Goal: Entertainment & Leisure: Browse casually

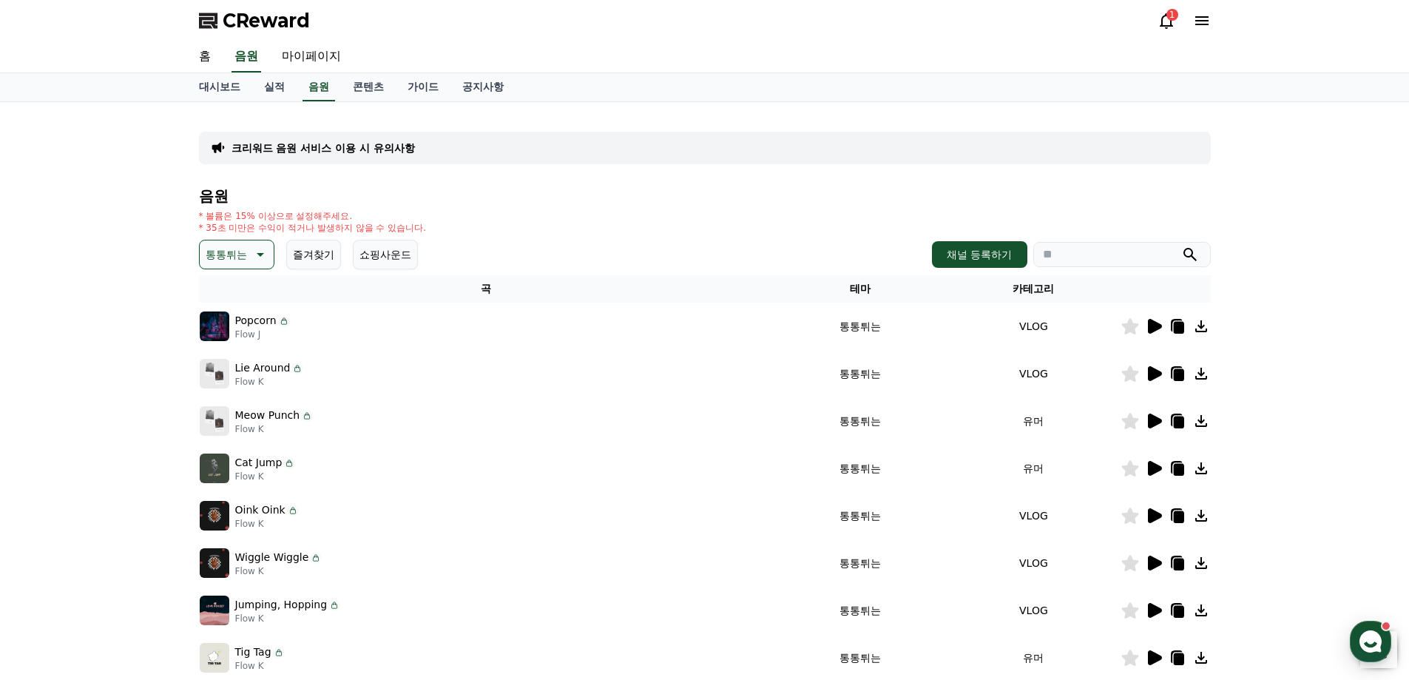
click at [1153, 459] on td at bounding box center [1166, 468] width 90 height 47
click at [1154, 465] on icon at bounding box center [1155, 468] width 14 height 15
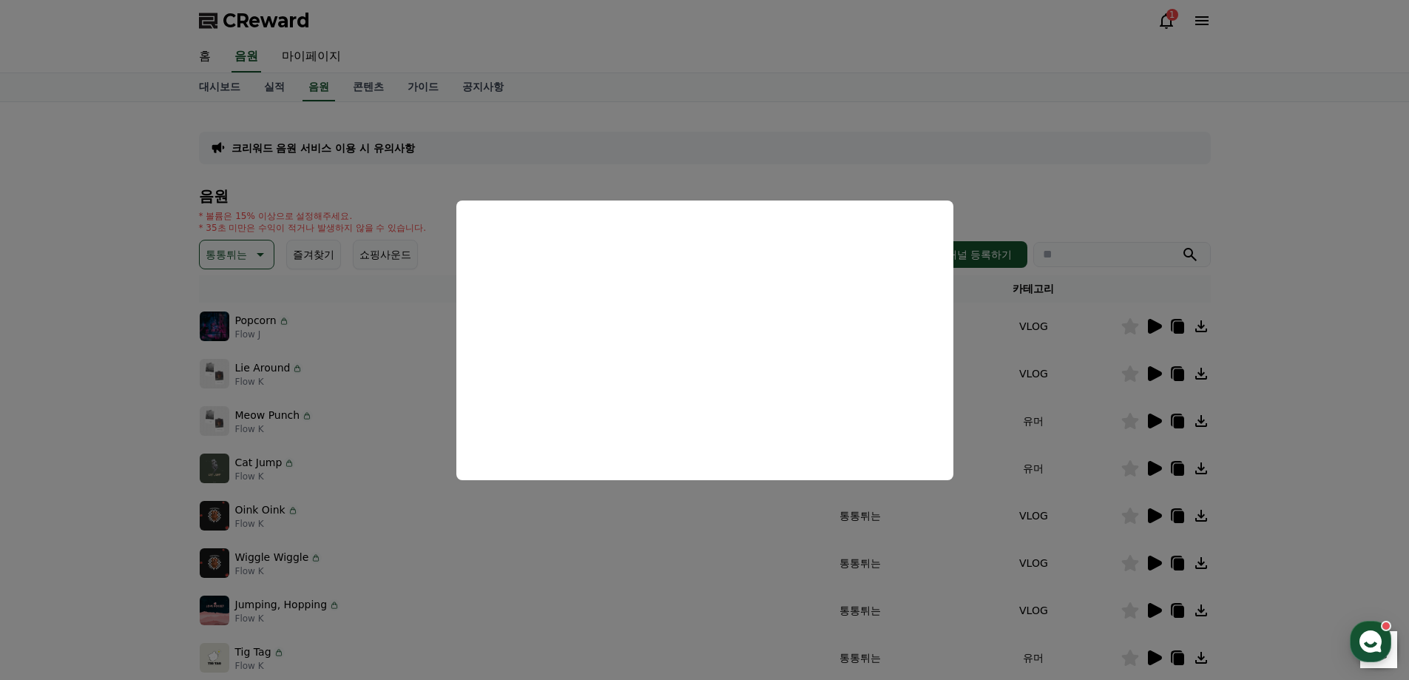
click at [938, 152] on button "close modal" at bounding box center [704, 340] width 1409 height 680
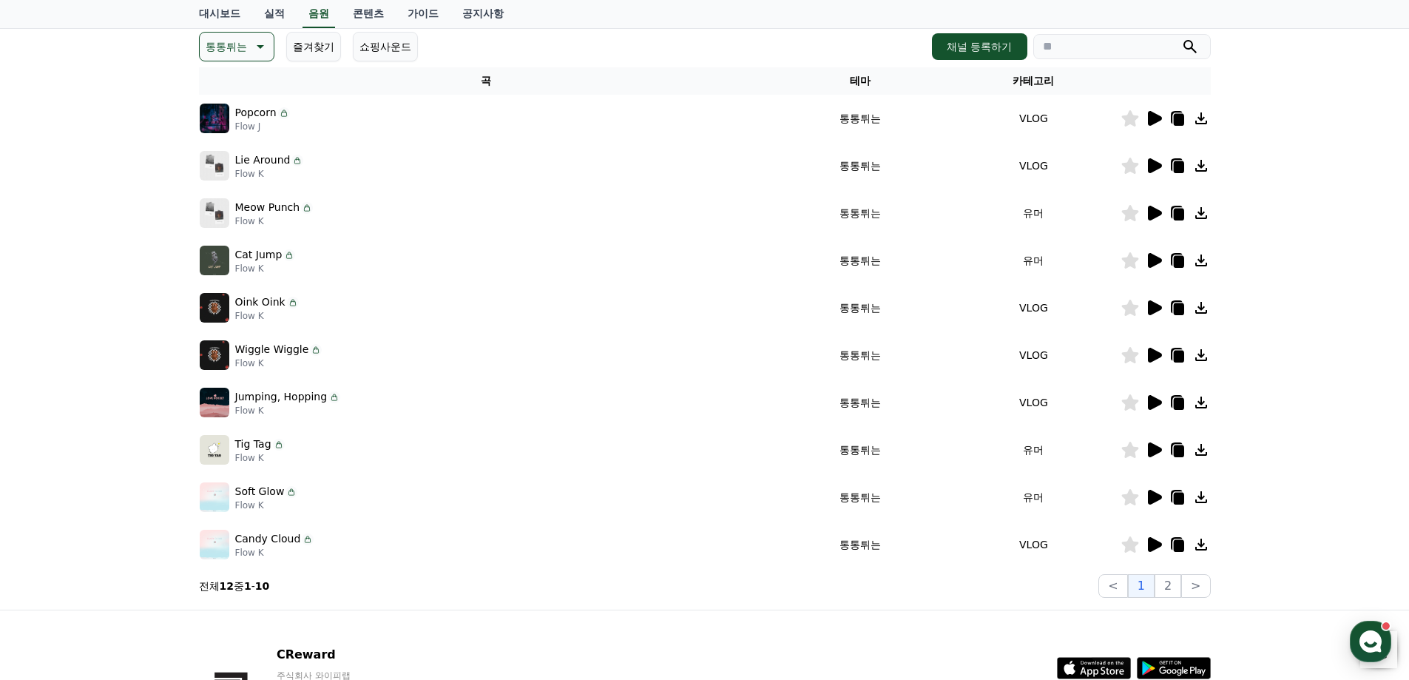
scroll to position [322, 0]
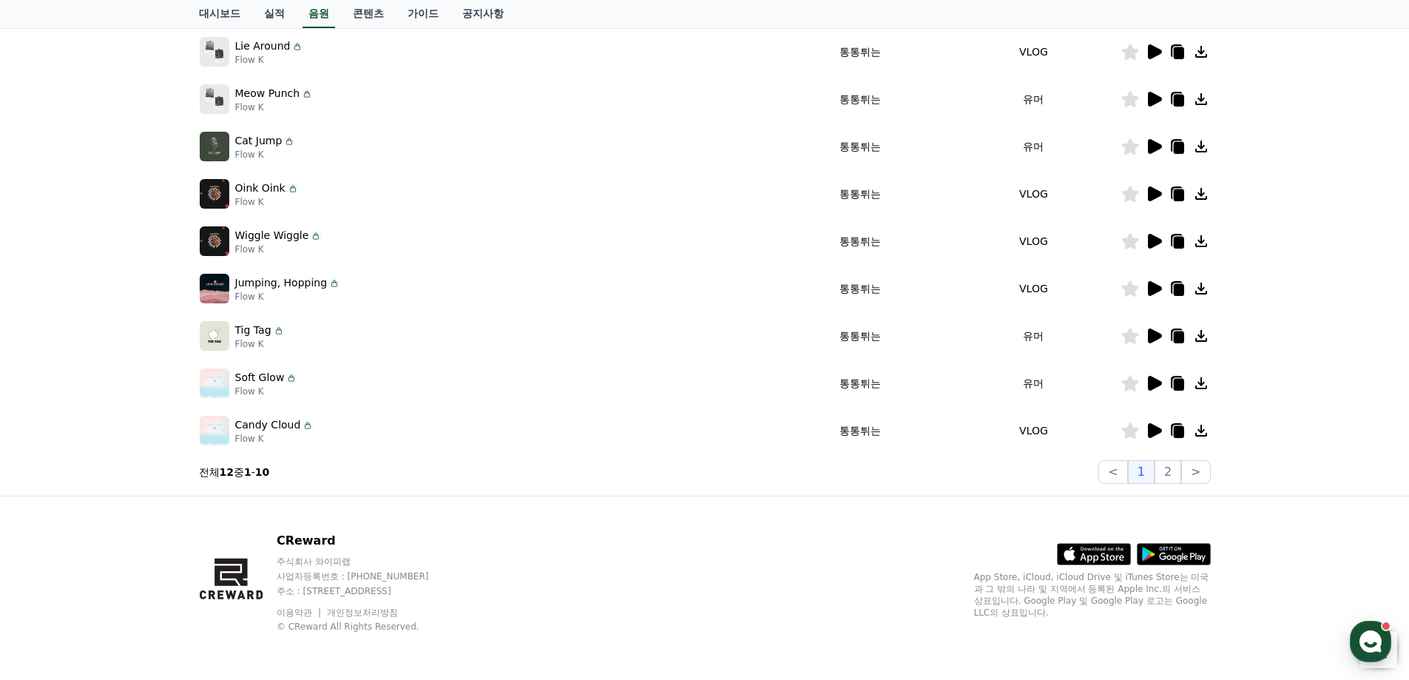
click at [1153, 382] on icon at bounding box center [1155, 383] width 14 height 15
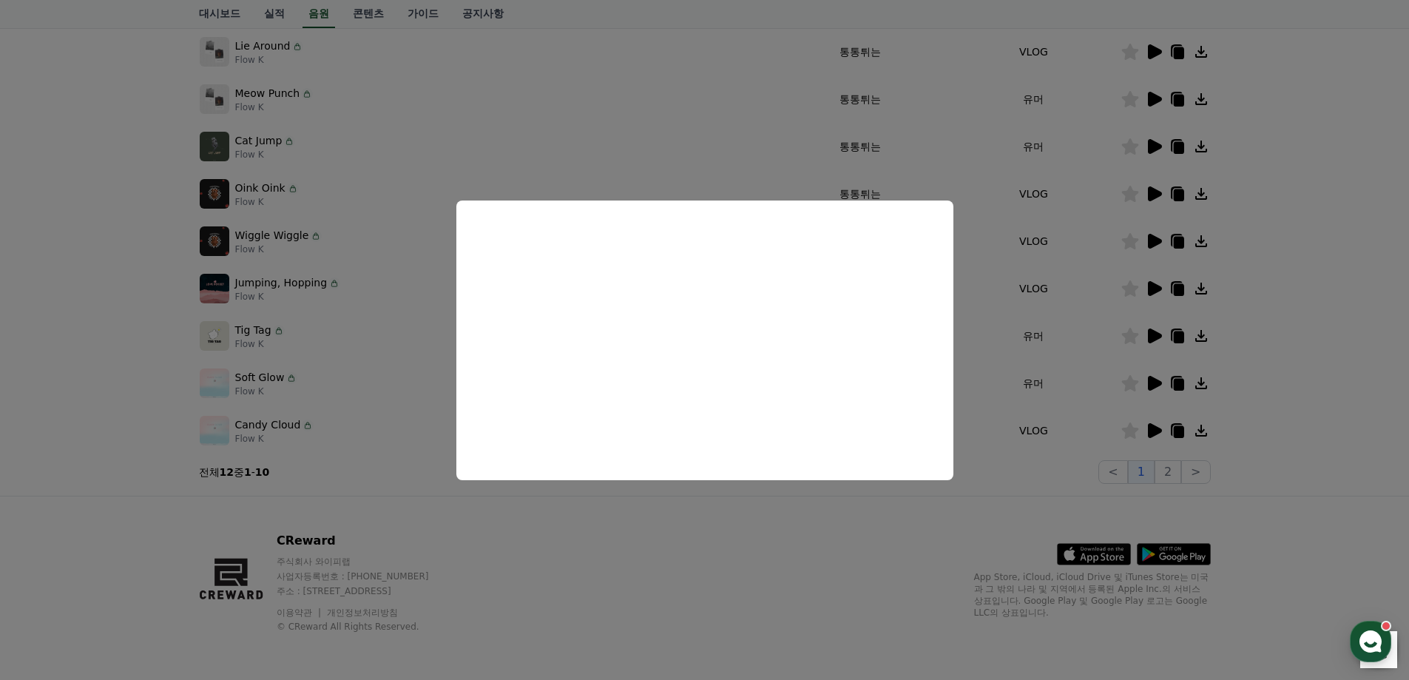
click at [750, 163] on button "close modal" at bounding box center [704, 340] width 1409 height 680
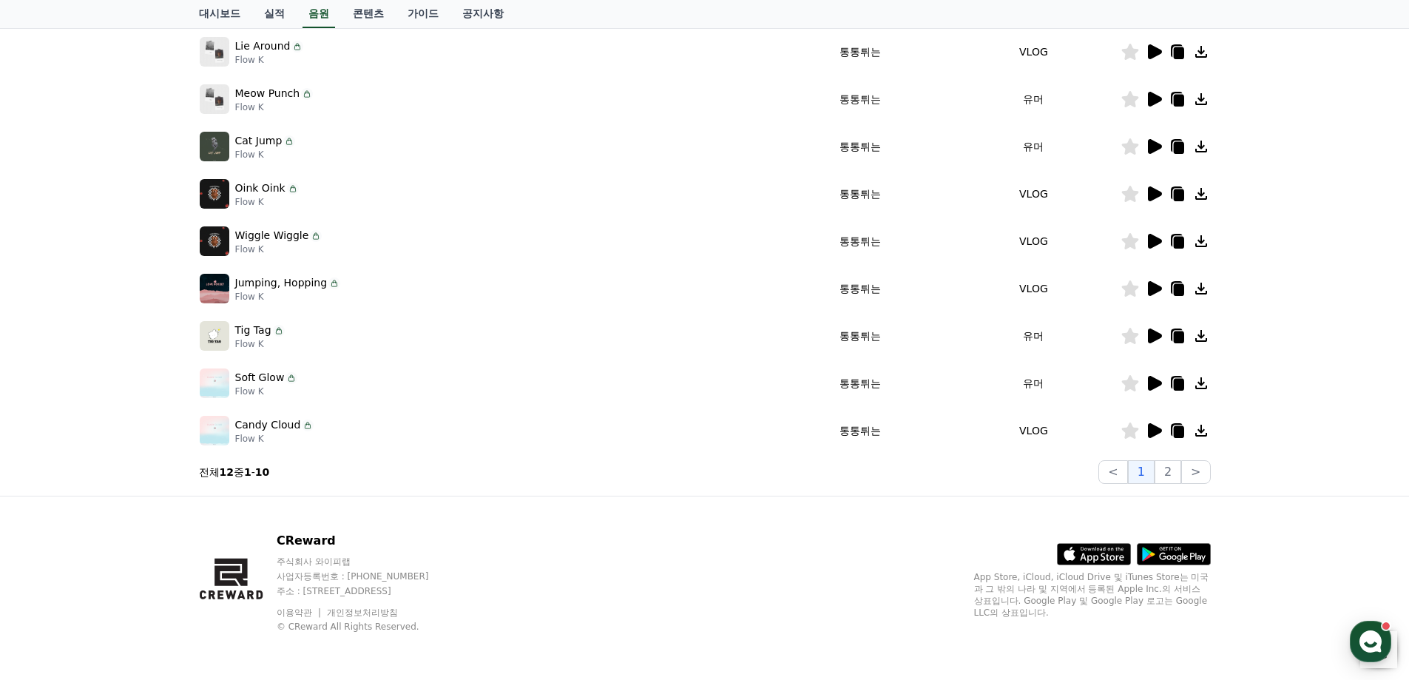
click at [1152, 324] on td at bounding box center [1166, 335] width 90 height 47
click at [1152, 331] on icon at bounding box center [1155, 335] width 14 height 15
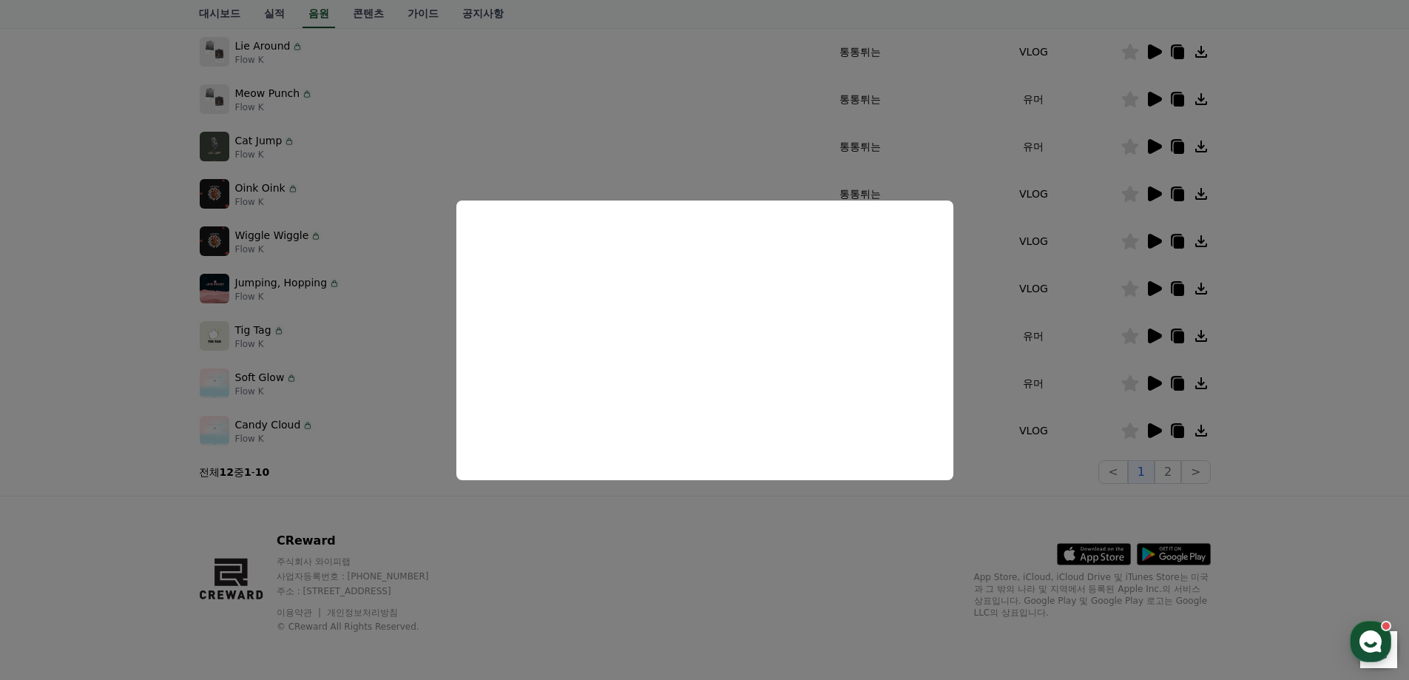
drag, startPoint x: 832, startPoint y: 547, endPoint x: 1030, endPoint y: 450, distance: 221.0
click at [831, 547] on button "close modal" at bounding box center [704, 340] width 1409 height 680
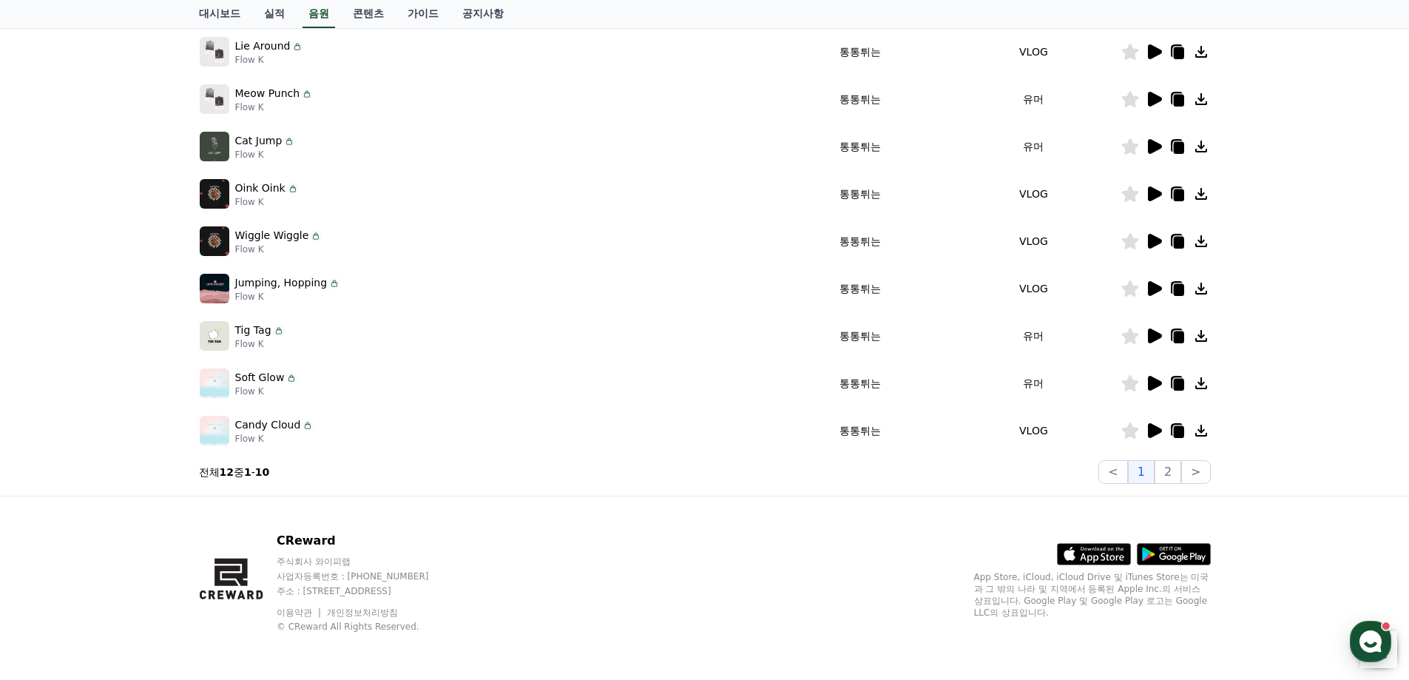
click at [1161, 385] on icon at bounding box center [1154, 383] width 18 height 18
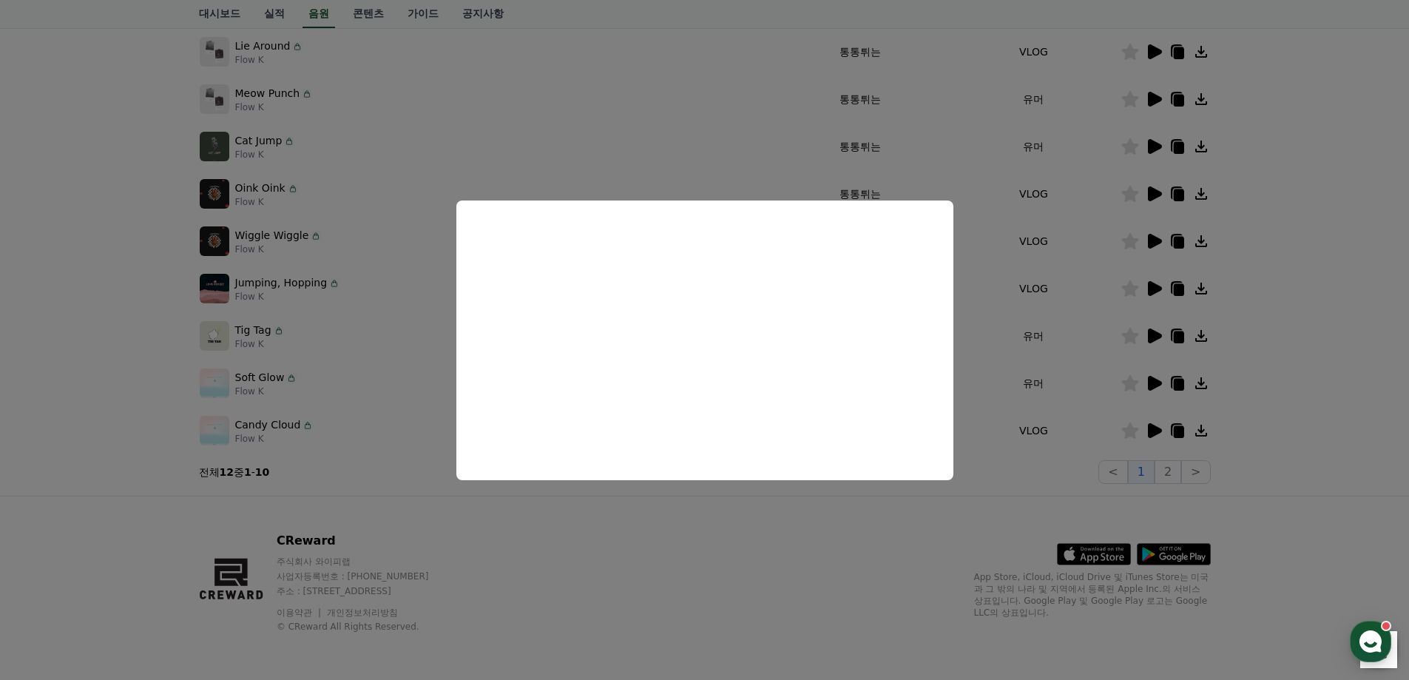
click at [694, 550] on button "close modal" at bounding box center [704, 340] width 1409 height 680
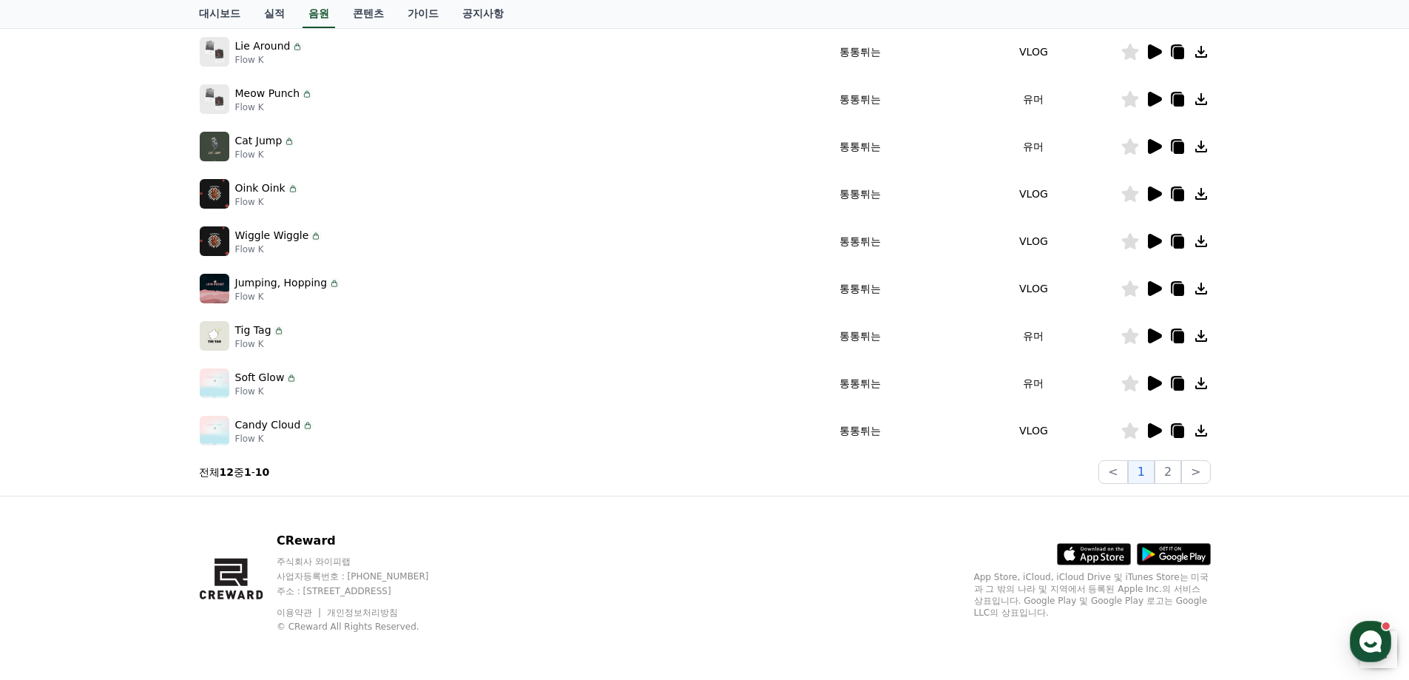
click at [1151, 431] on icon at bounding box center [1155, 430] width 14 height 15
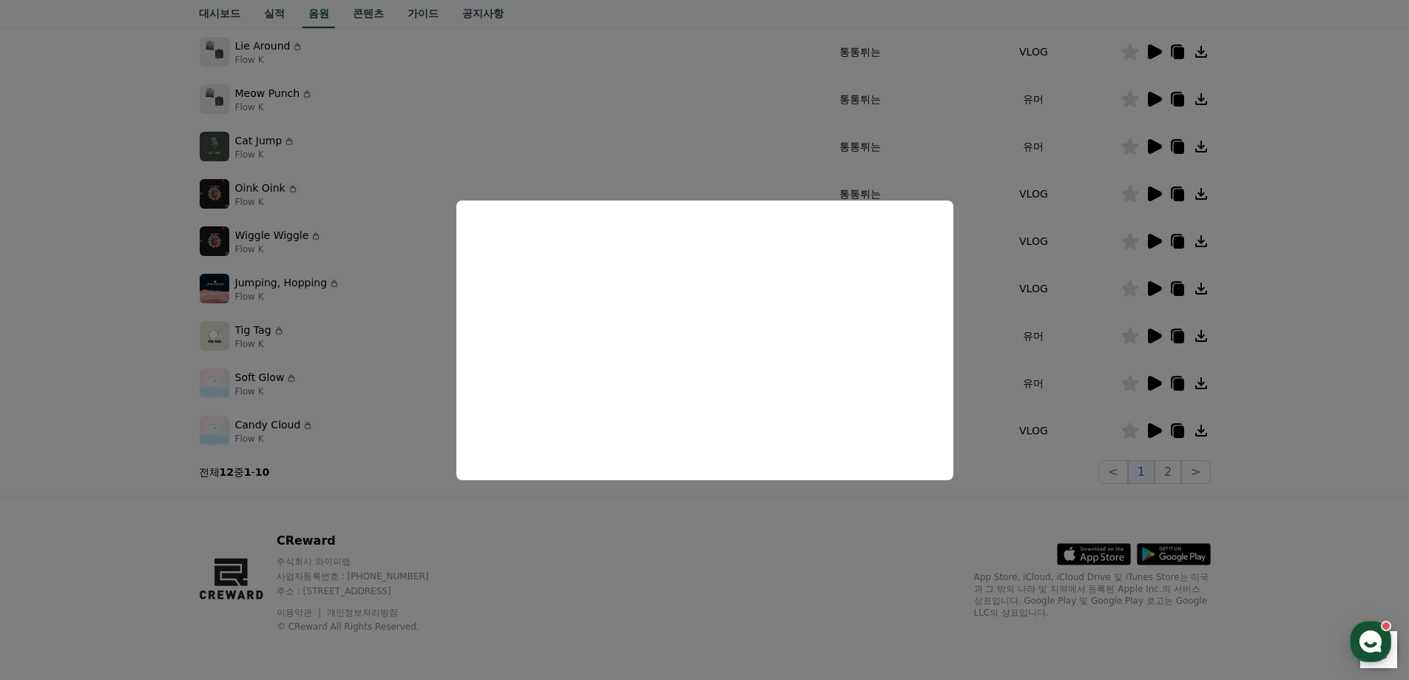
click at [853, 546] on button "close modal" at bounding box center [704, 340] width 1409 height 680
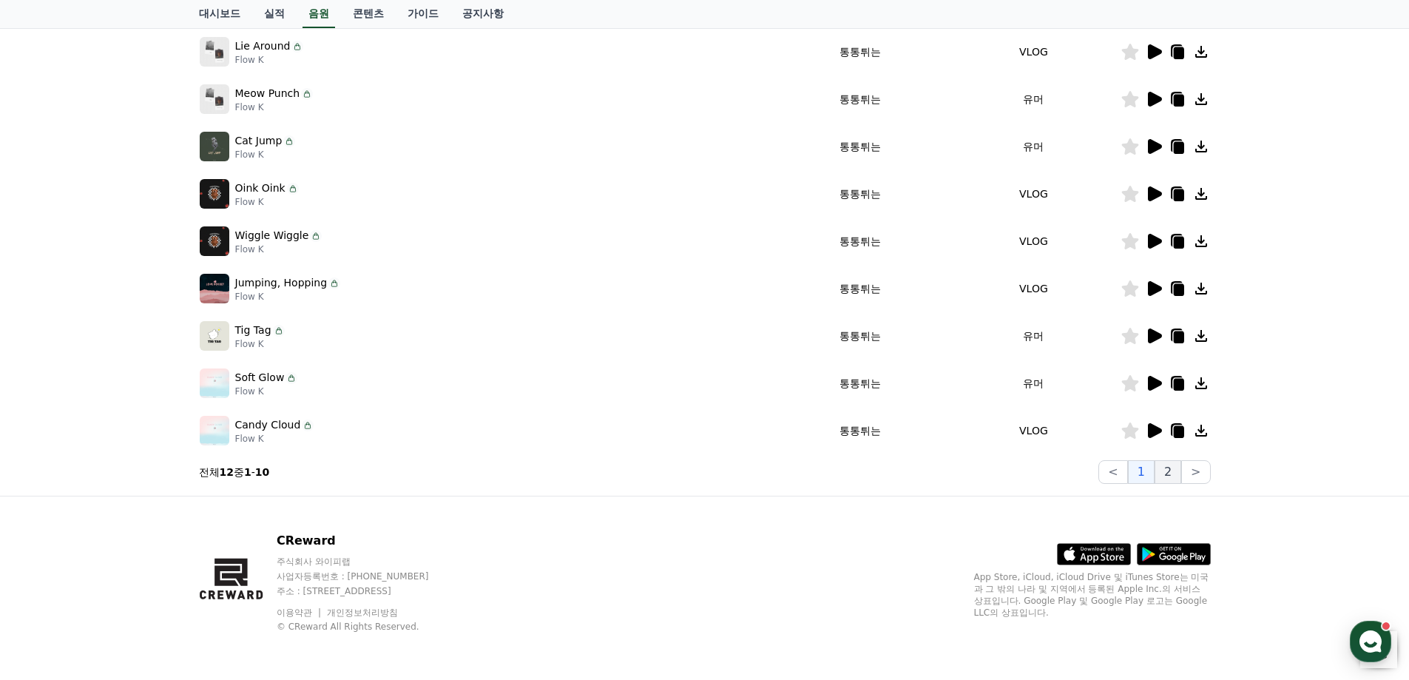
click at [1173, 469] on button "2" at bounding box center [1168, 472] width 27 height 24
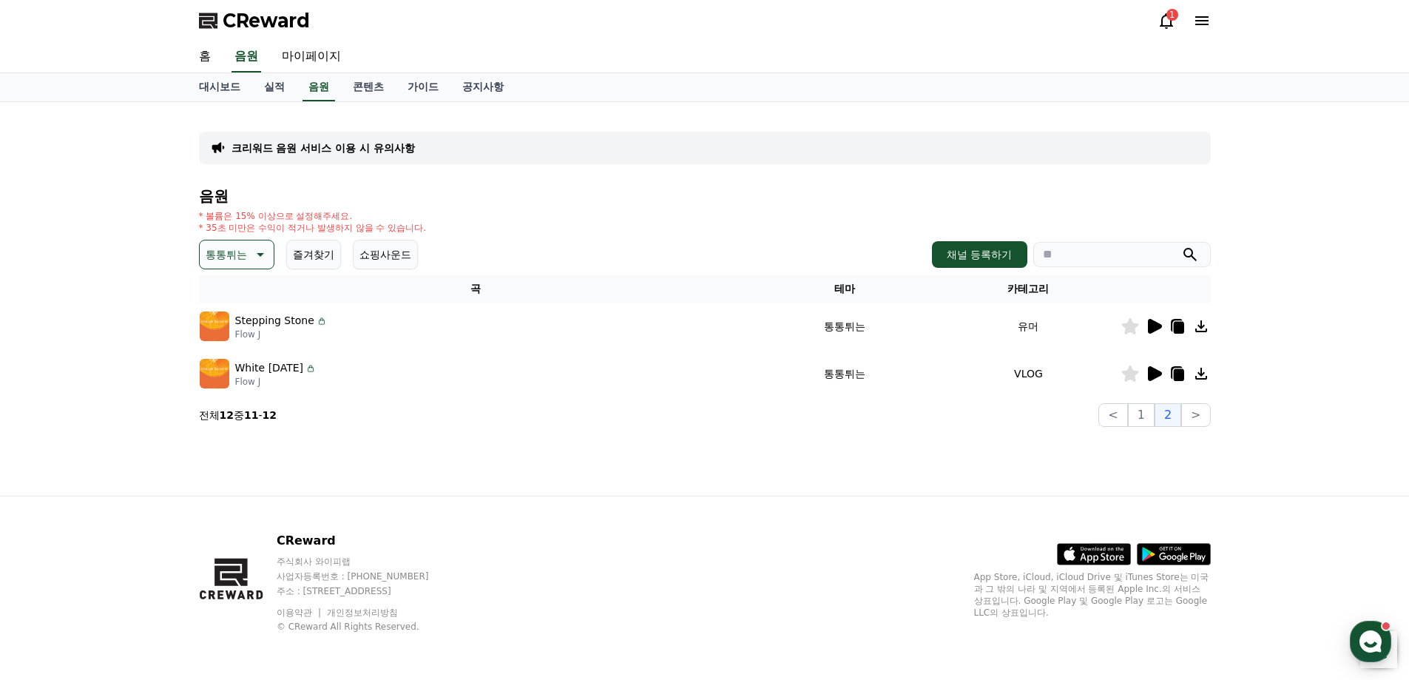
click at [1151, 375] on icon at bounding box center [1155, 373] width 14 height 15
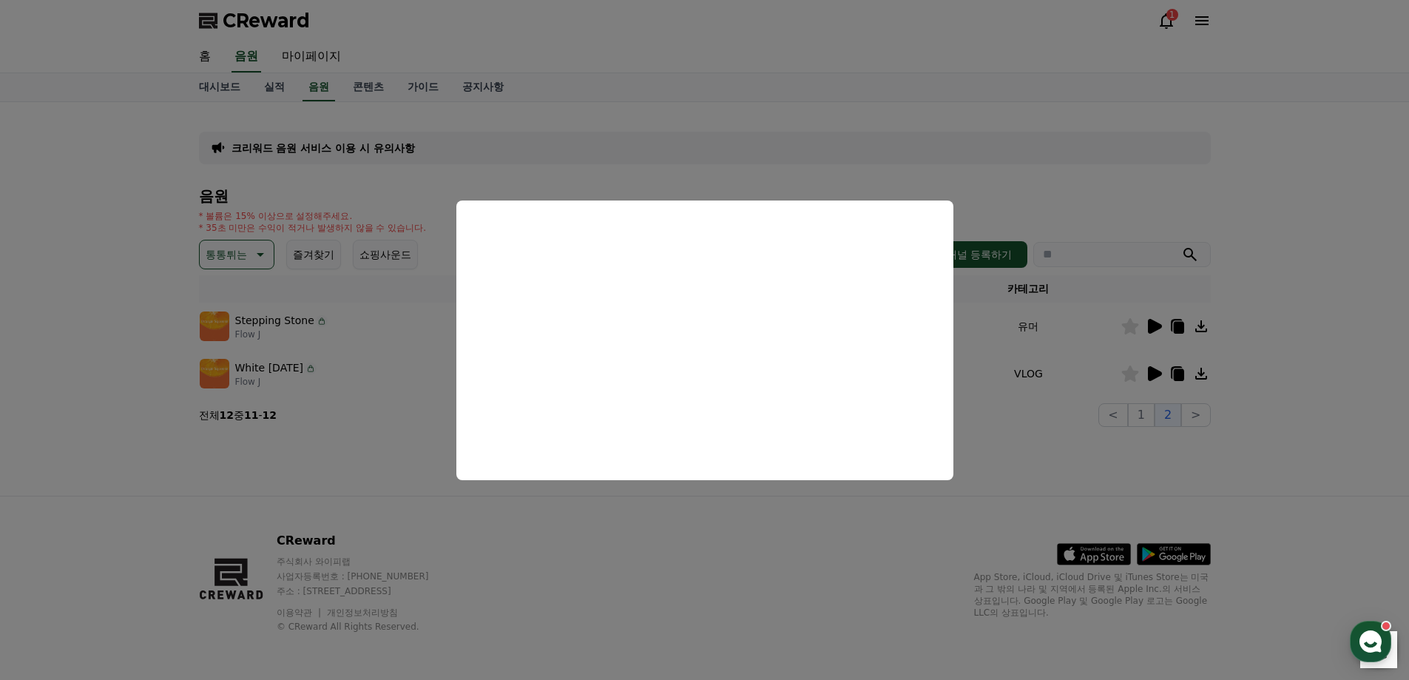
click at [718, 522] on button "close modal" at bounding box center [704, 340] width 1409 height 680
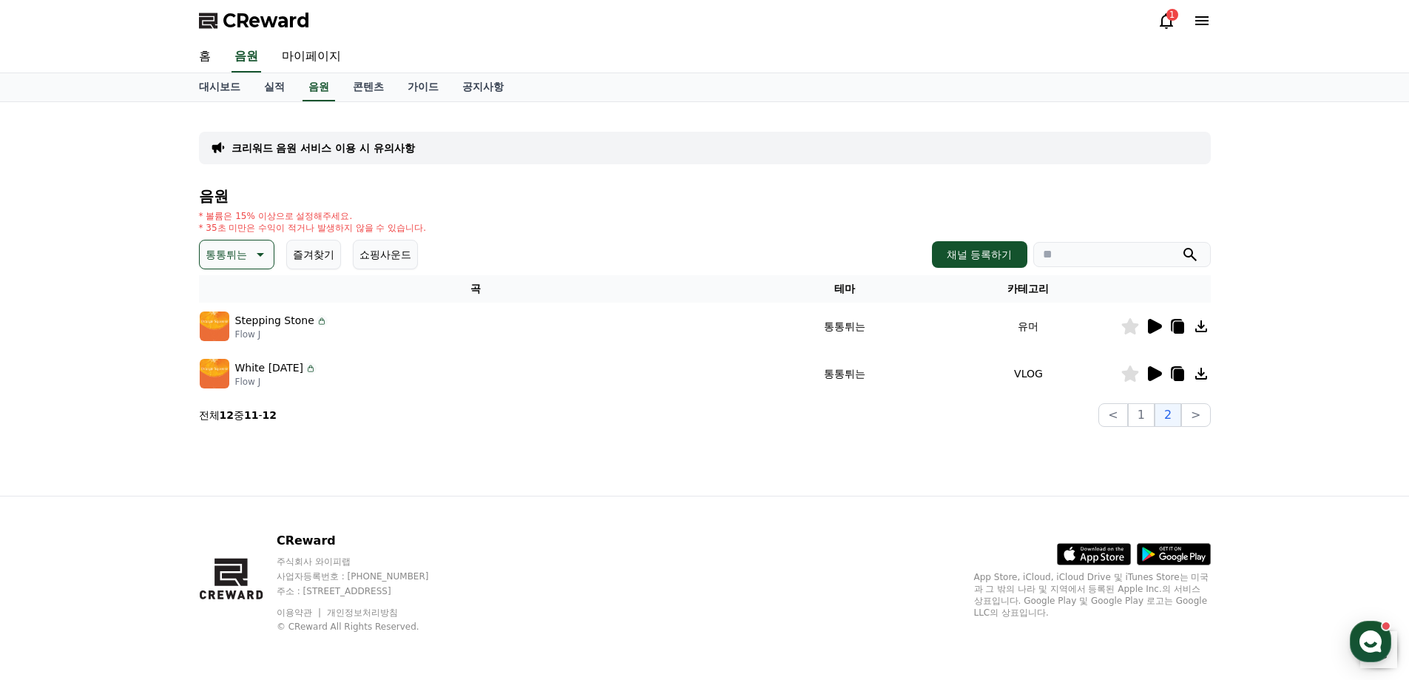
click at [1150, 330] on icon at bounding box center [1155, 326] width 14 height 15
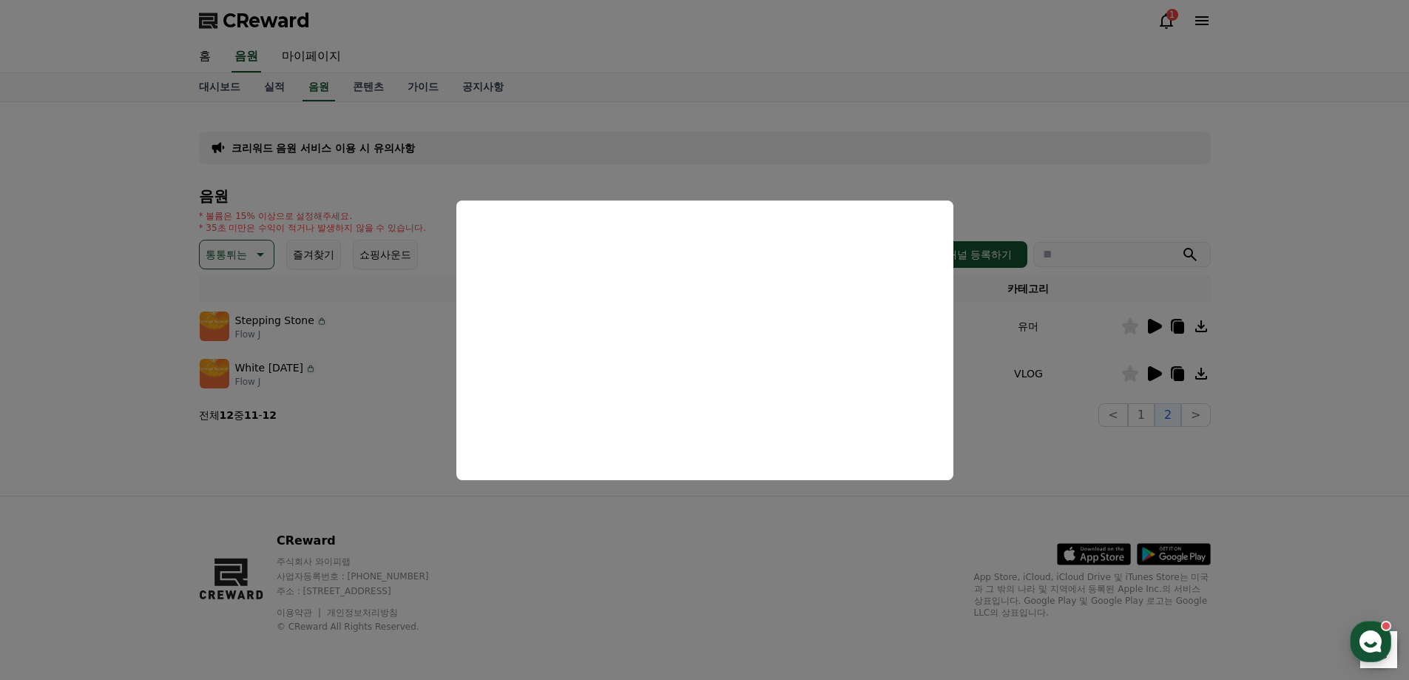
click at [721, 542] on button "close modal" at bounding box center [704, 340] width 1409 height 680
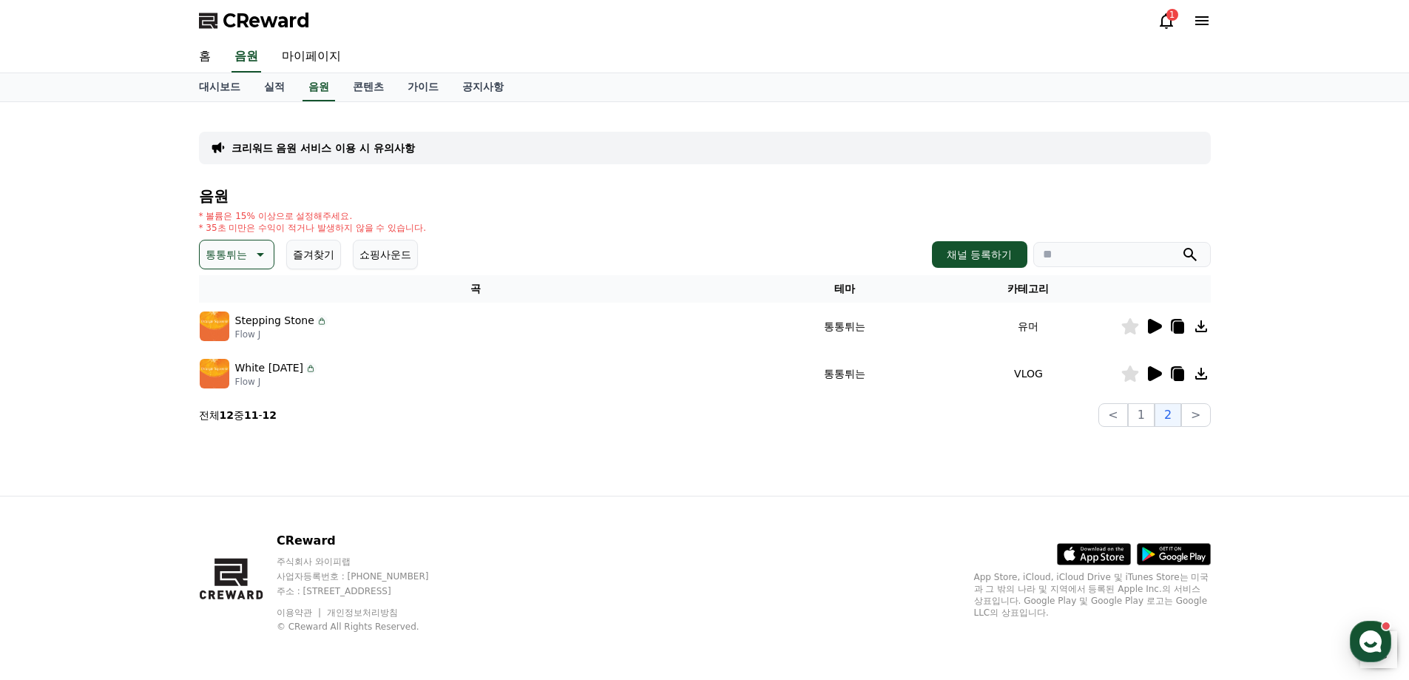
click at [1172, 324] on icon at bounding box center [1177, 325] width 12 height 13
click at [245, 254] on p "통통튀는" at bounding box center [226, 254] width 41 height 21
click at [240, 350] on button "잔잔한" at bounding box center [222, 353] width 43 height 33
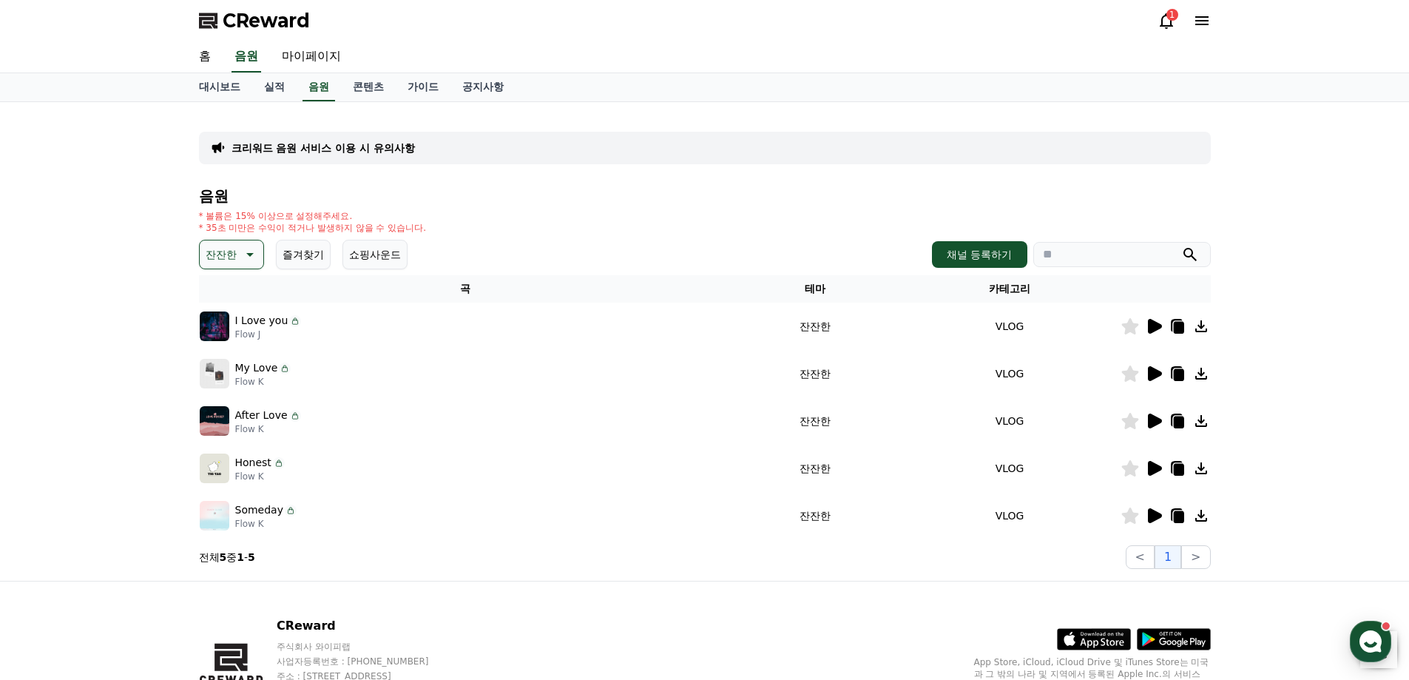
click at [1153, 468] on icon at bounding box center [1155, 468] width 14 height 15
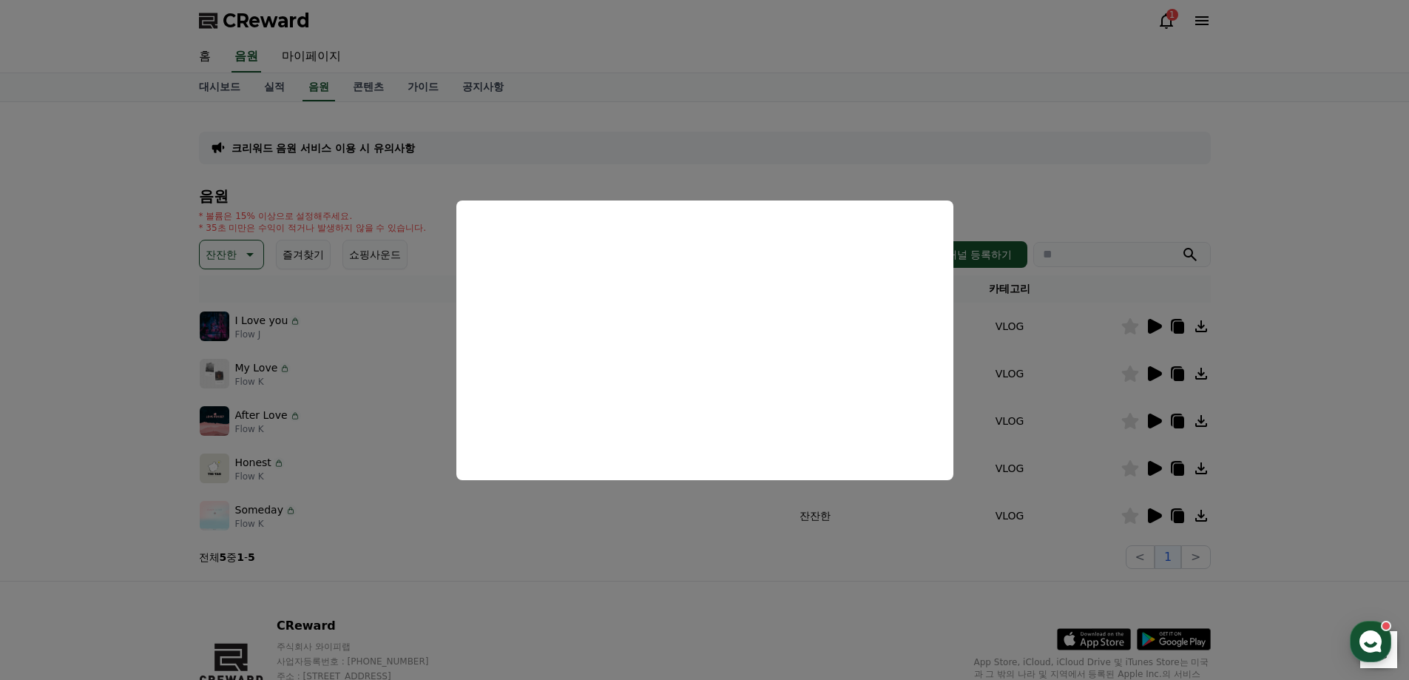
click at [658, 578] on button "close modal" at bounding box center [704, 340] width 1409 height 680
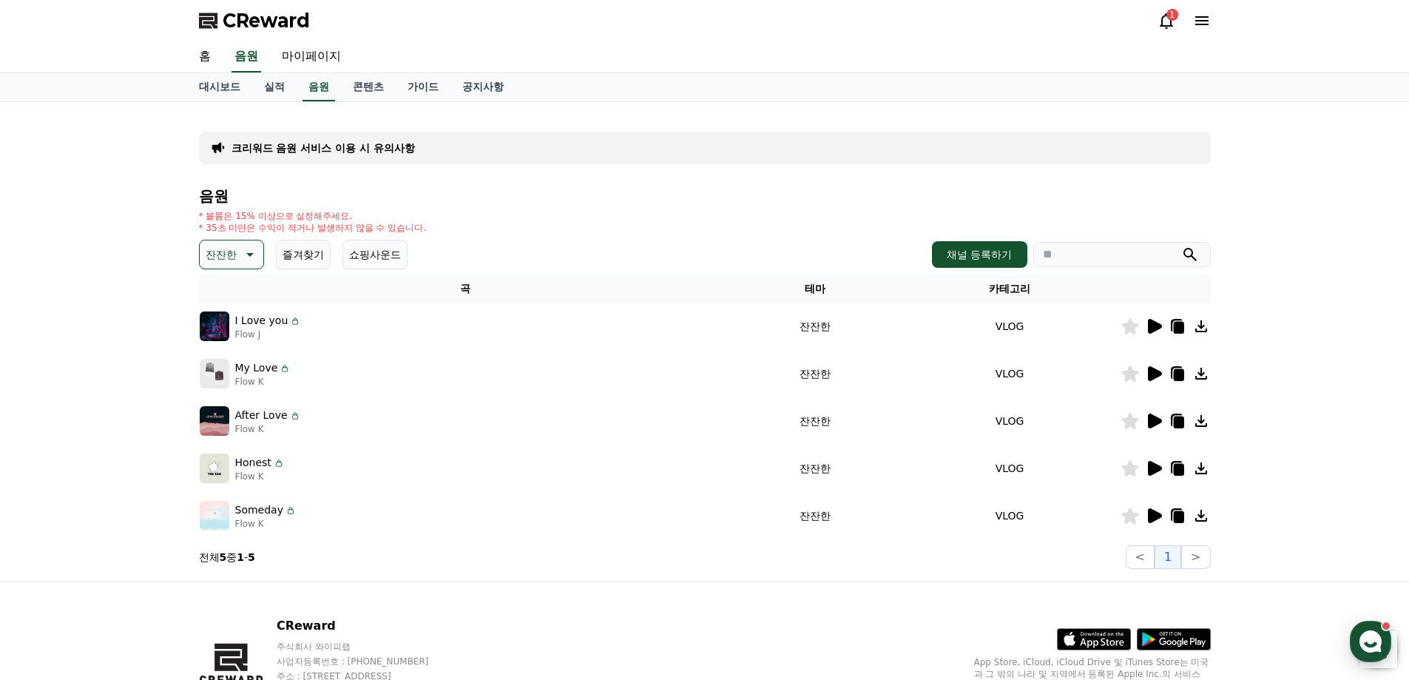
click at [1183, 465] on icon at bounding box center [1178, 470] width 10 height 12
click at [1157, 368] on icon at bounding box center [1154, 374] width 18 height 18
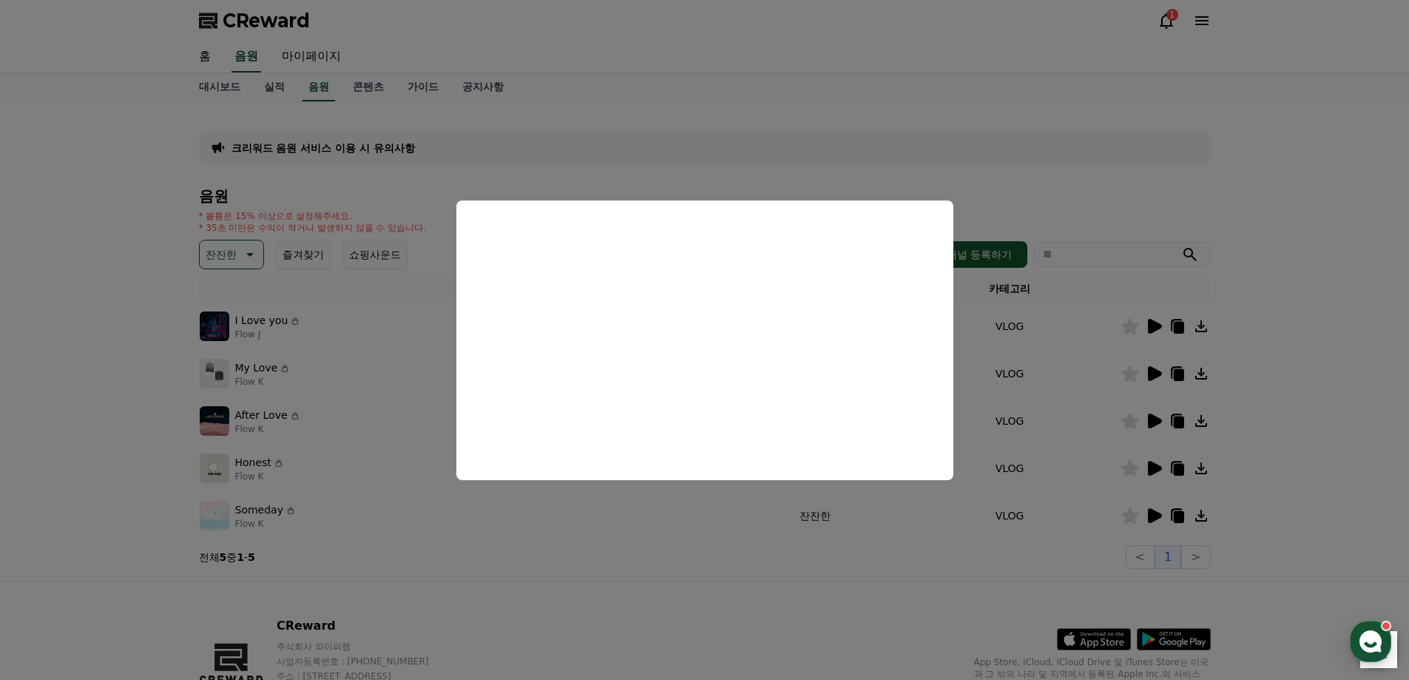
click at [701, 530] on button "close modal" at bounding box center [704, 340] width 1409 height 680
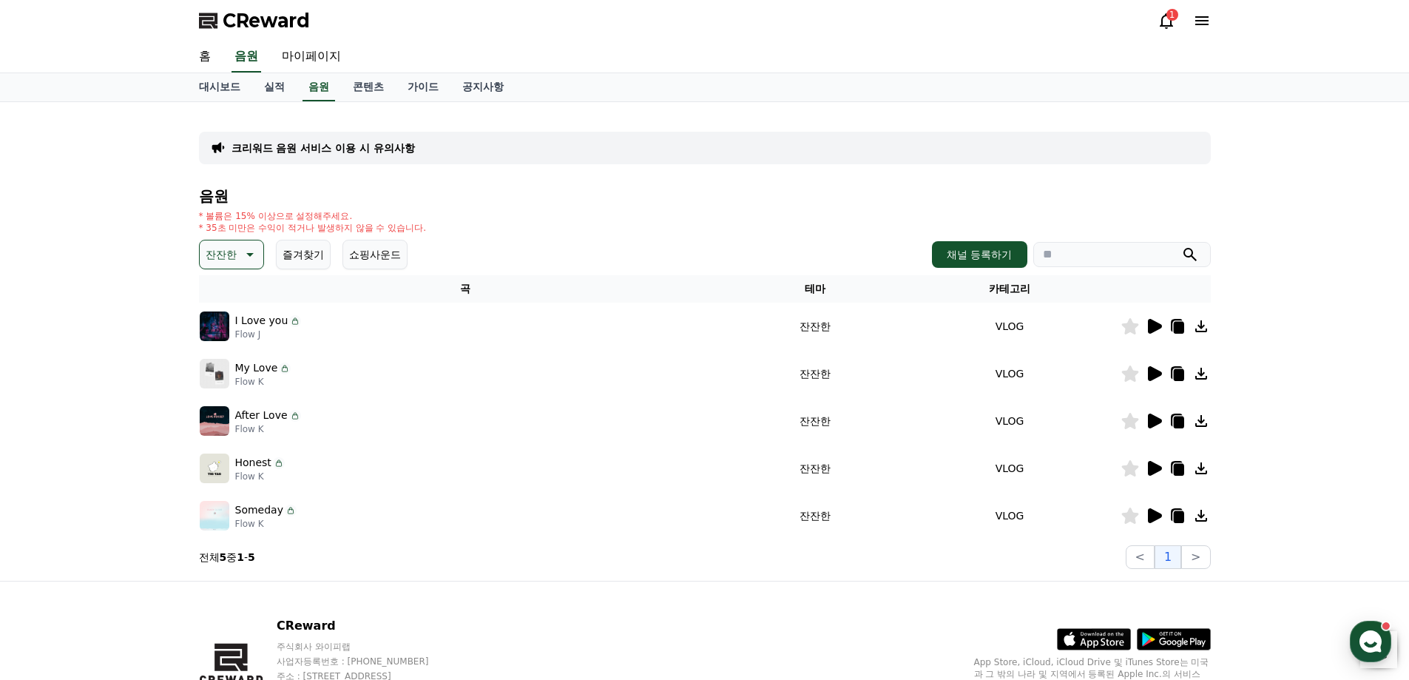
click at [234, 266] on button "잔잔한" at bounding box center [231, 255] width 65 height 30
click at [228, 340] on button "감동적인" at bounding box center [227, 338] width 53 height 33
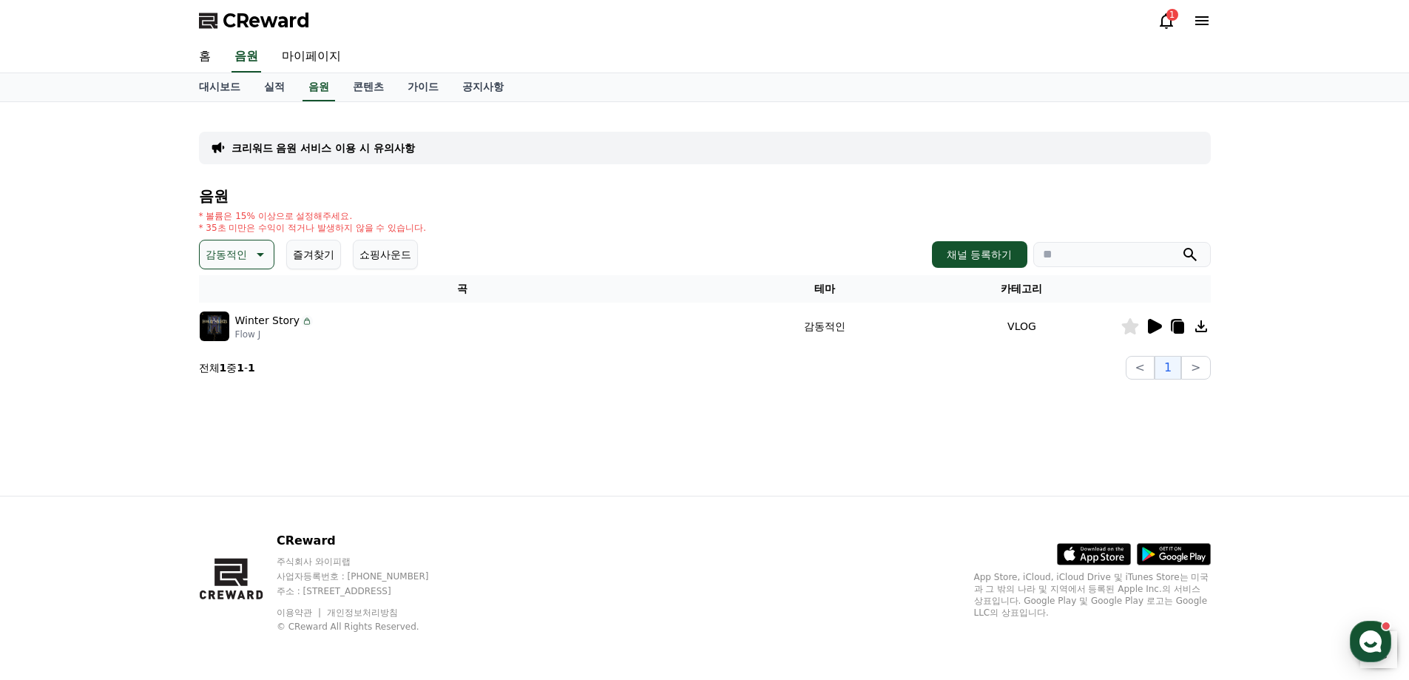
click at [1151, 325] on icon at bounding box center [1155, 326] width 14 height 15
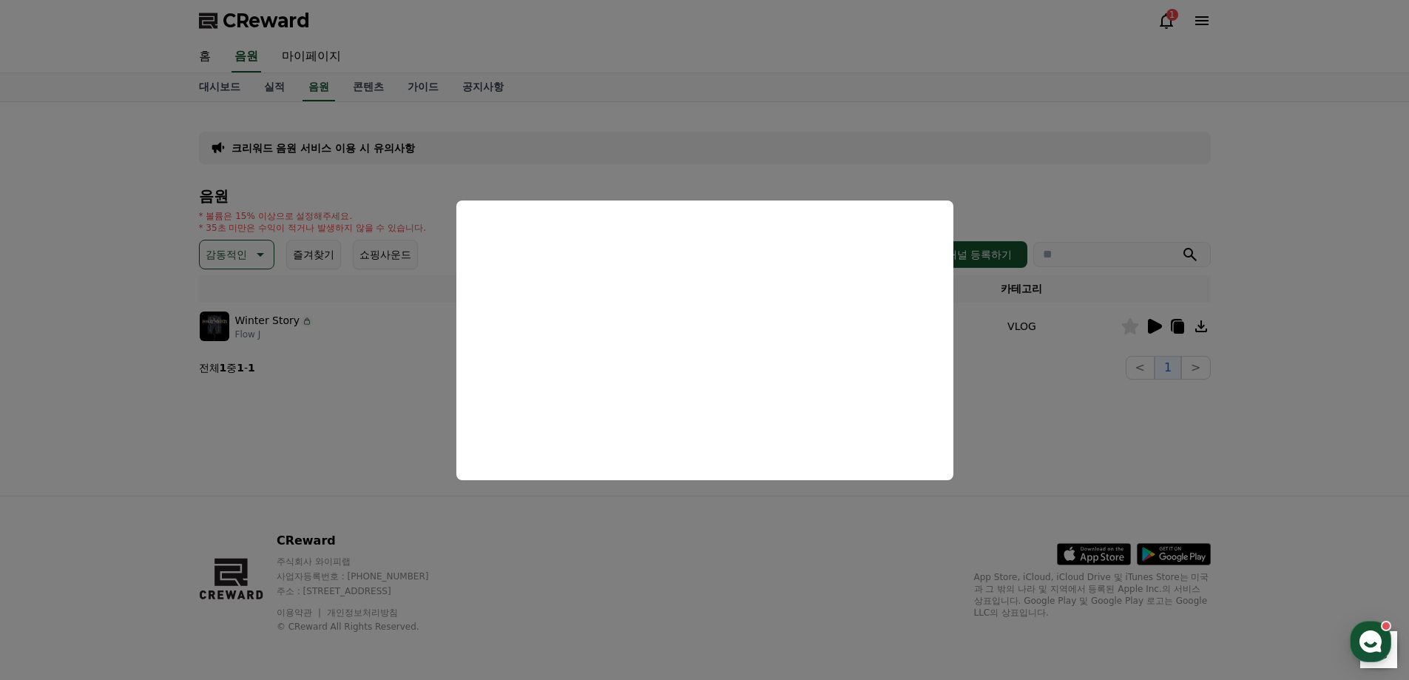
click at [1085, 435] on button "close modal" at bounding box center [704, 340] width 1409 height 680
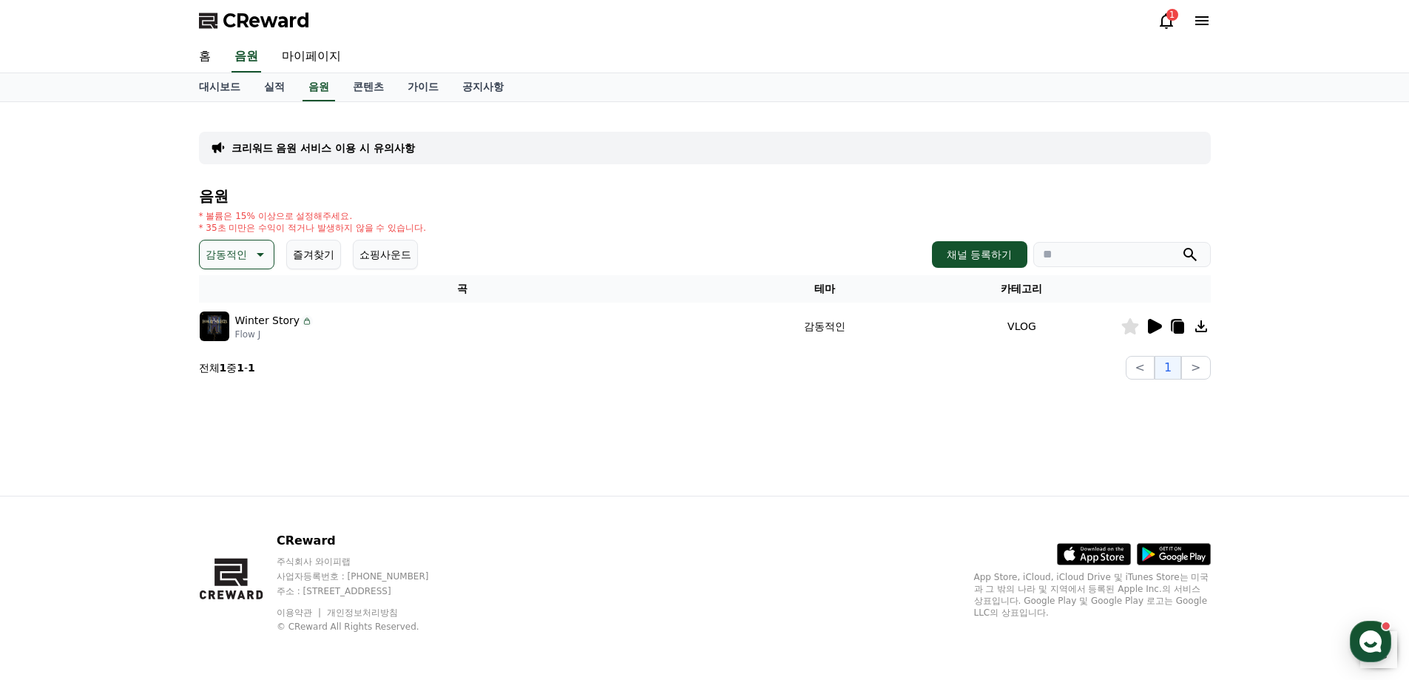
click at [262, 259] on icon at bounding box center [259, 255] width 18 height 18
click at [230, 334] on button "어두운" at bounding box center [222, 335] width 43 height 33
click at [1159, 366] on icon at bounding box center [1154, 374] width 18 height 18
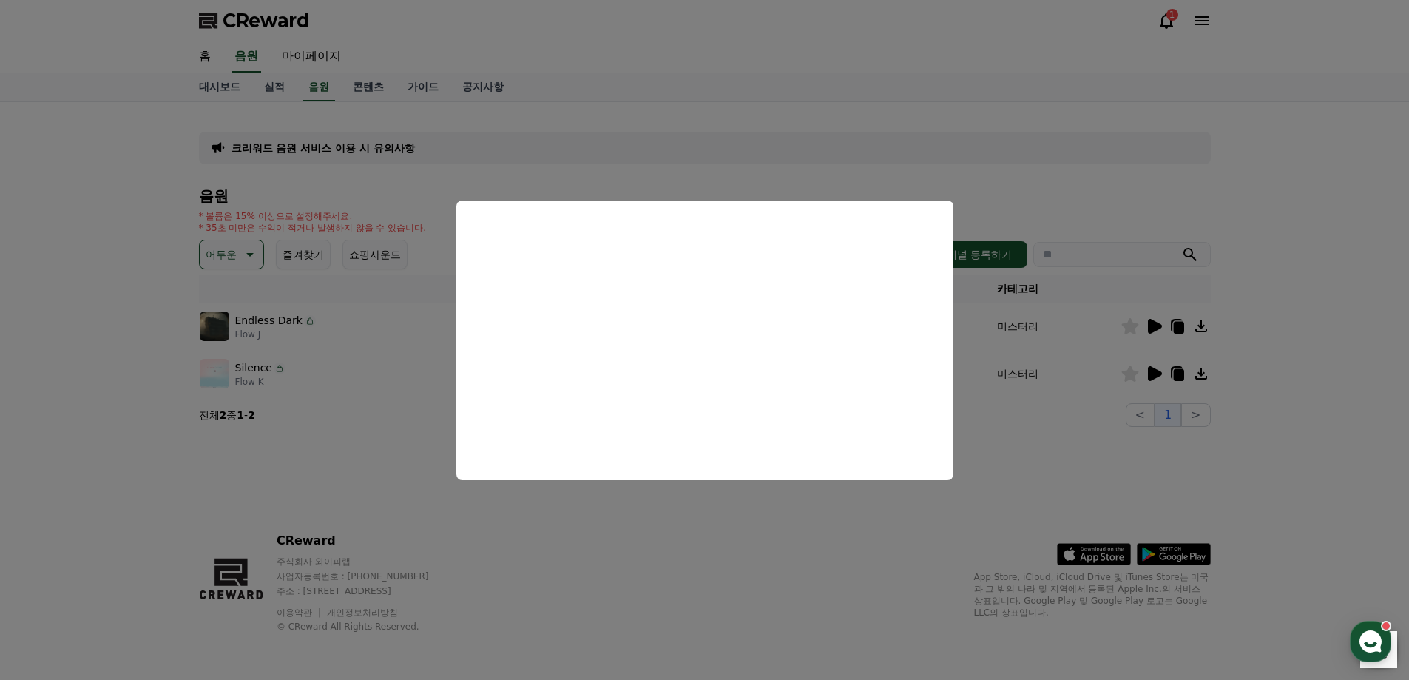
click at [673, 513] on button "close modal" at bounding box center [704, 340] width 1409 height 680
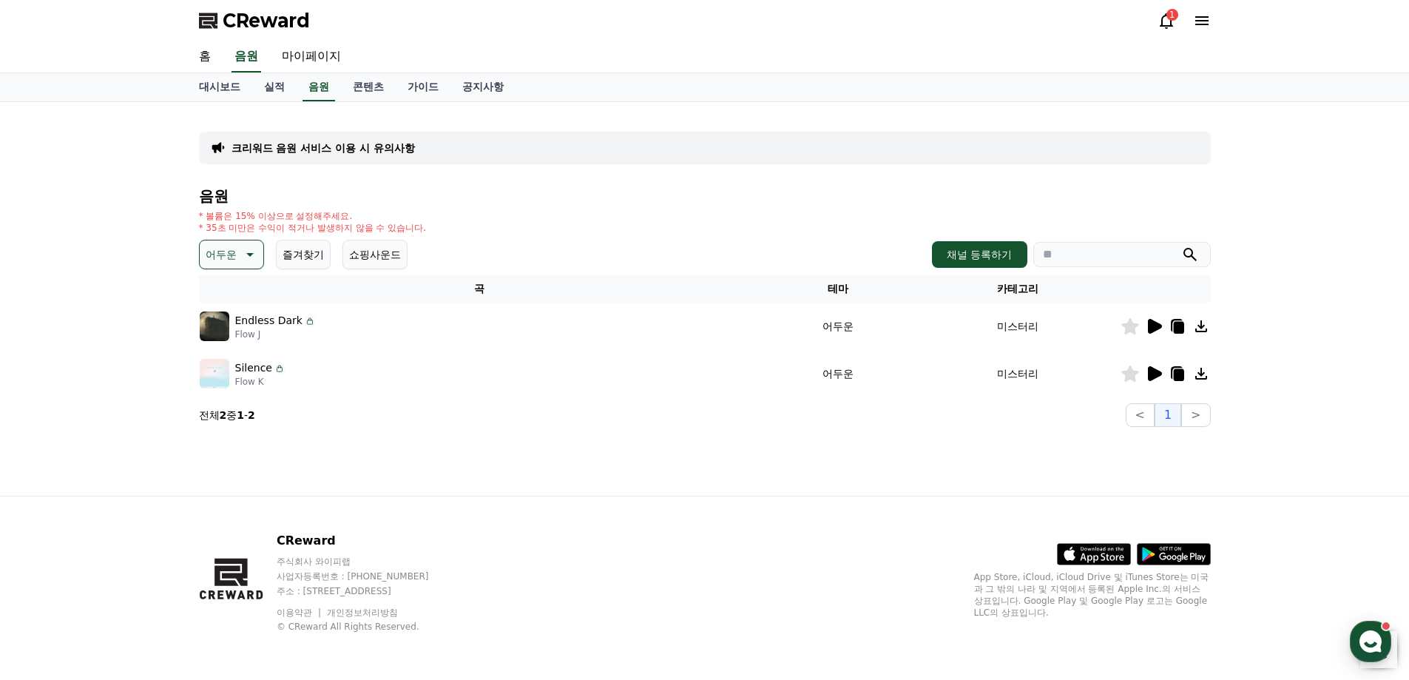
click at [1154, 317] on td at bounding box center [1166, 326] width 90 height 47
click at [1153, 325] on icon at bounding box center [1155, 326] width 14 height 15
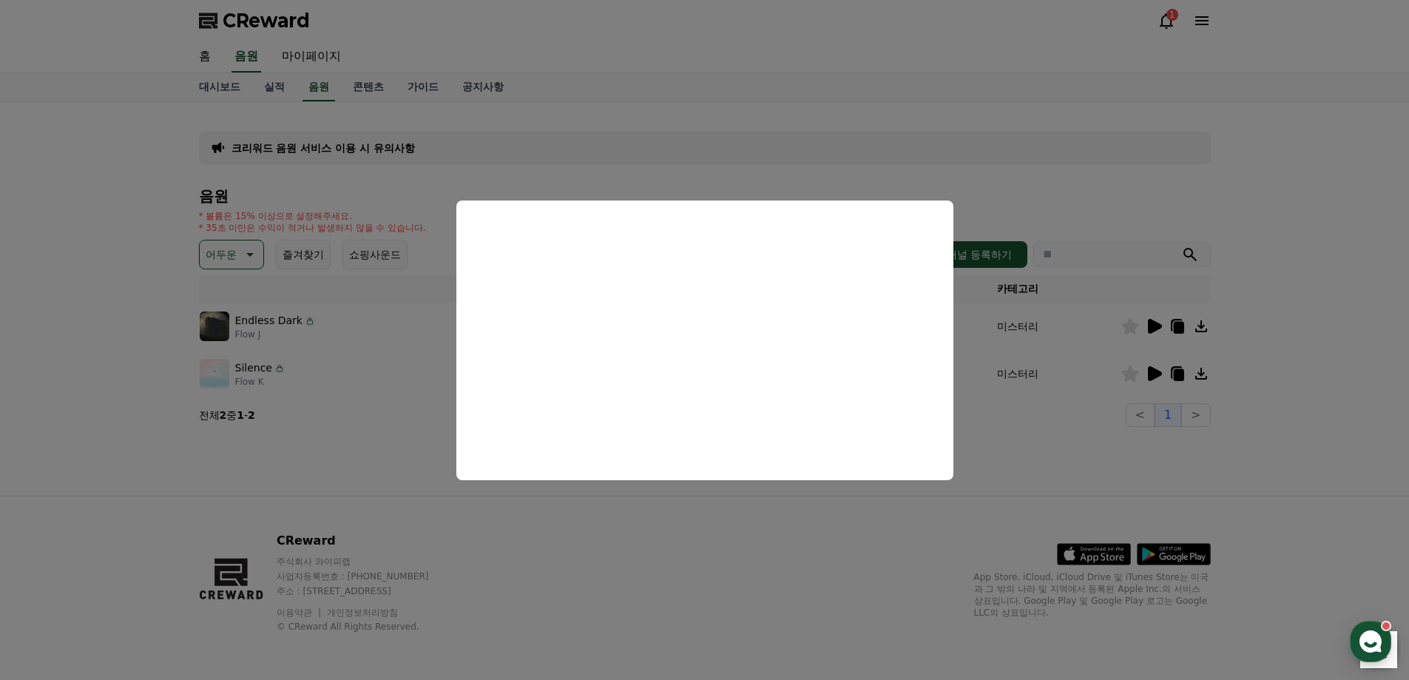
click at [274, 483] on button "close modal" at bounding box center [704, 340] width 1409 height 680
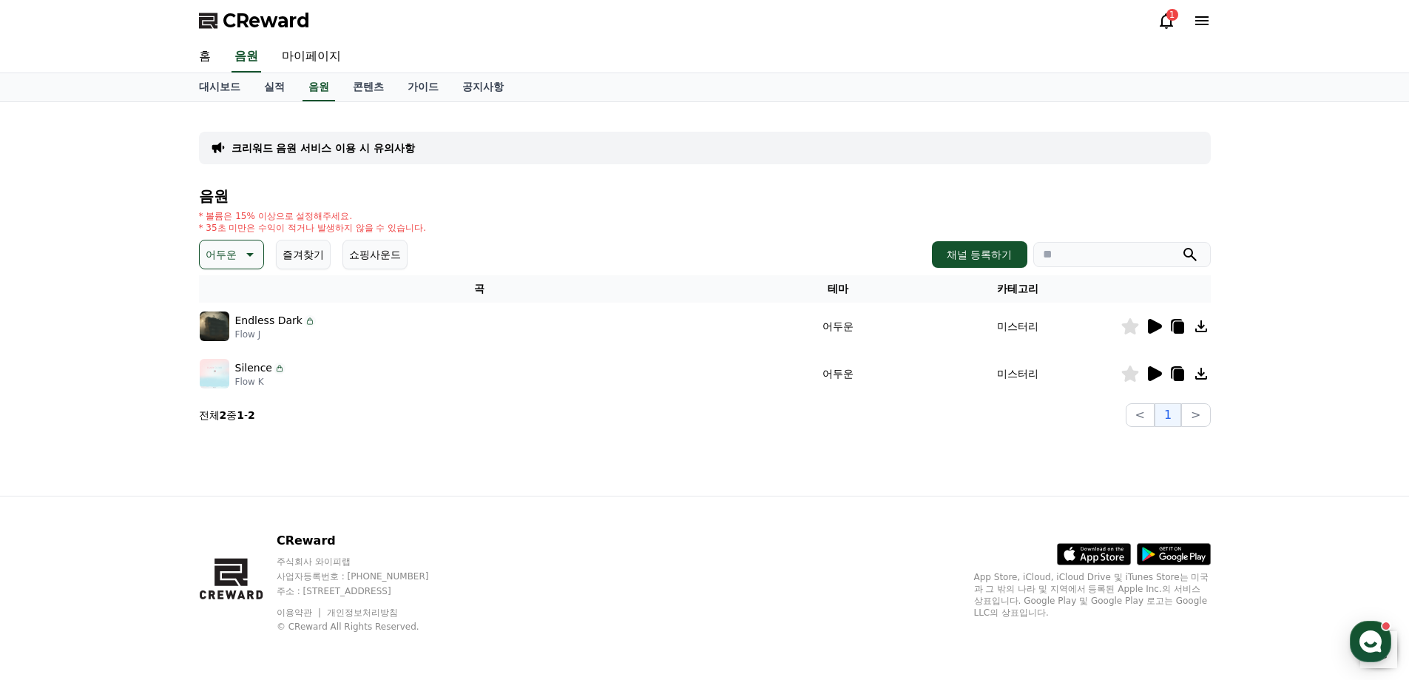
click at [1180, 372] on icon at bounding box center [1178, 375] width 10 height 12
click at [1174, 317] on td at bounding box center [1166, 326] width 90 height 47
click at [1186, 320] on icon at bounding box center [1178, 326] width 18 height 18
click at [243, 246] on icon at bounding box center [249, 255] width 18 height 18
click at [232, 379] on button "호기심" at bounding box center [222, 370] width 43 height 33
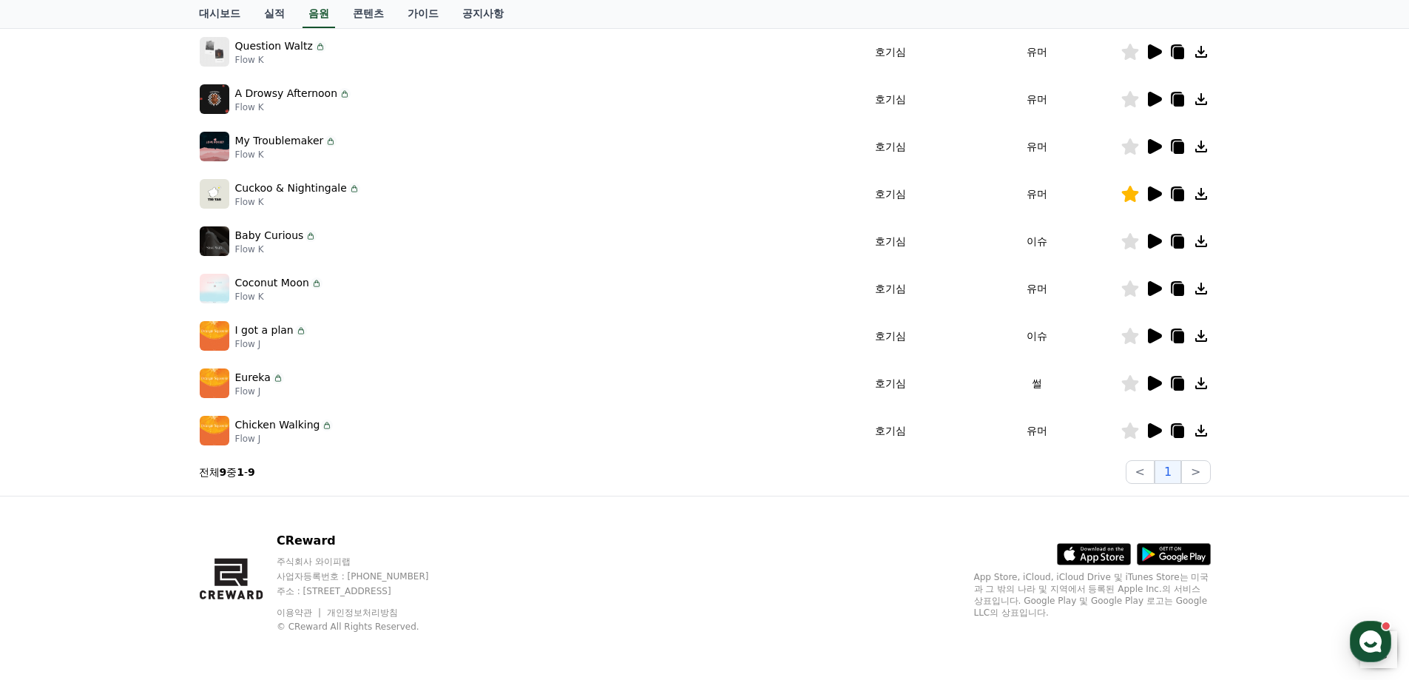
click at [1151, 287] on icon at bounding box center [1155, 288] width 14 height 15
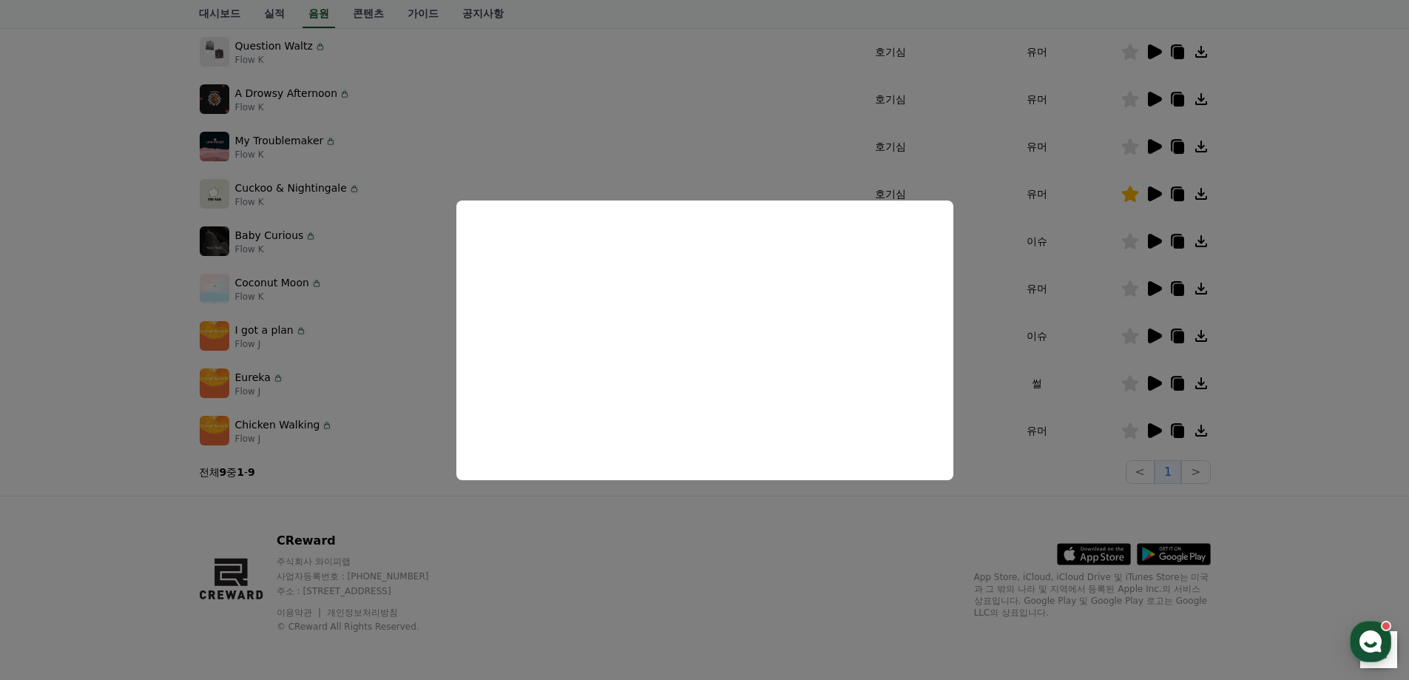
click at [15, 314] on button "close modal" at bounding box center [704, 340] width 1409 height 680
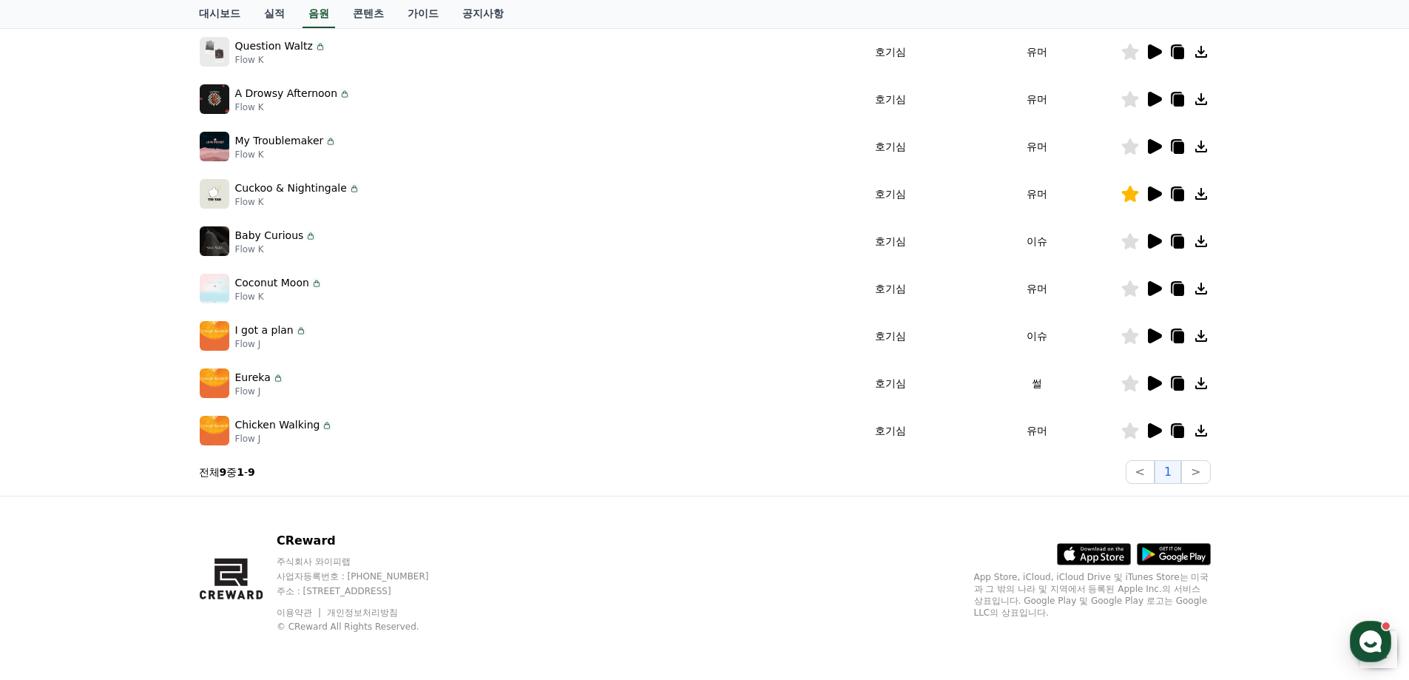
click at [1150, 149] on icon at bounding box center [1155, 146] width 14 height 15
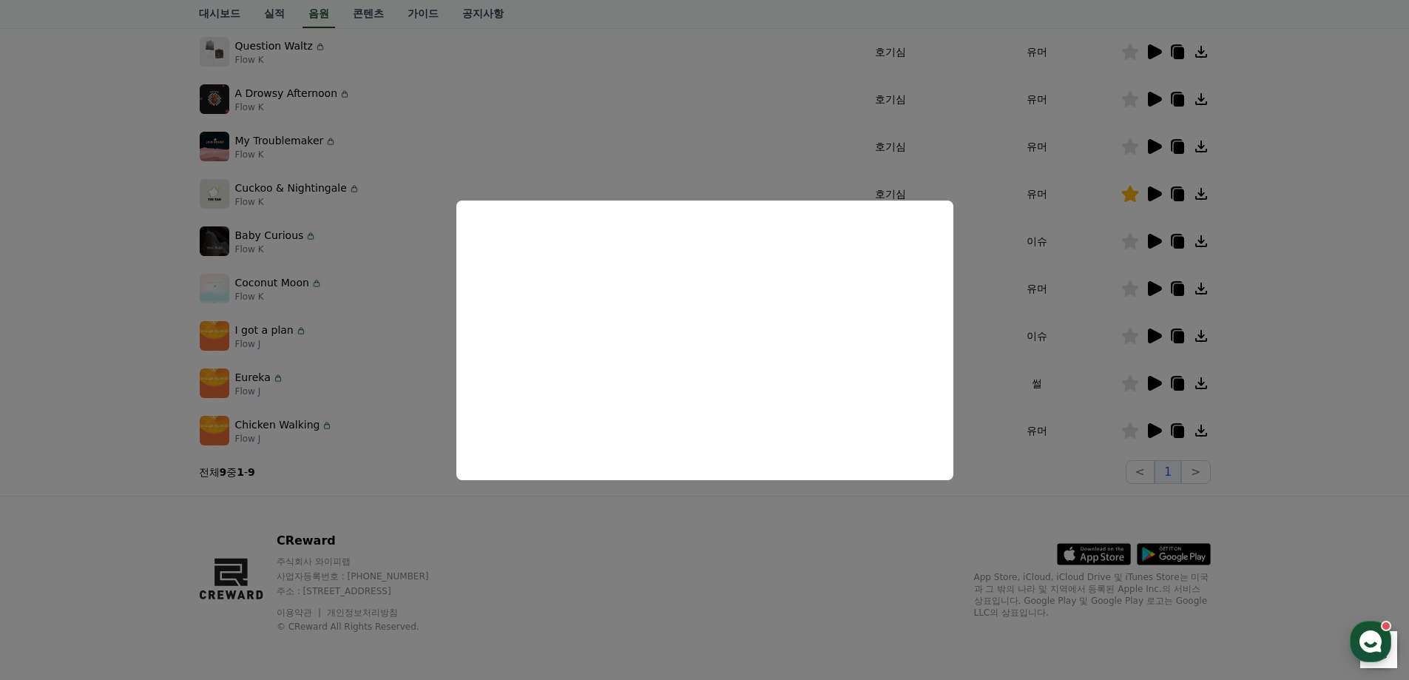
click at [101, 200] on button "close modal" at bounding box center [704, 340] width 1409 height 680
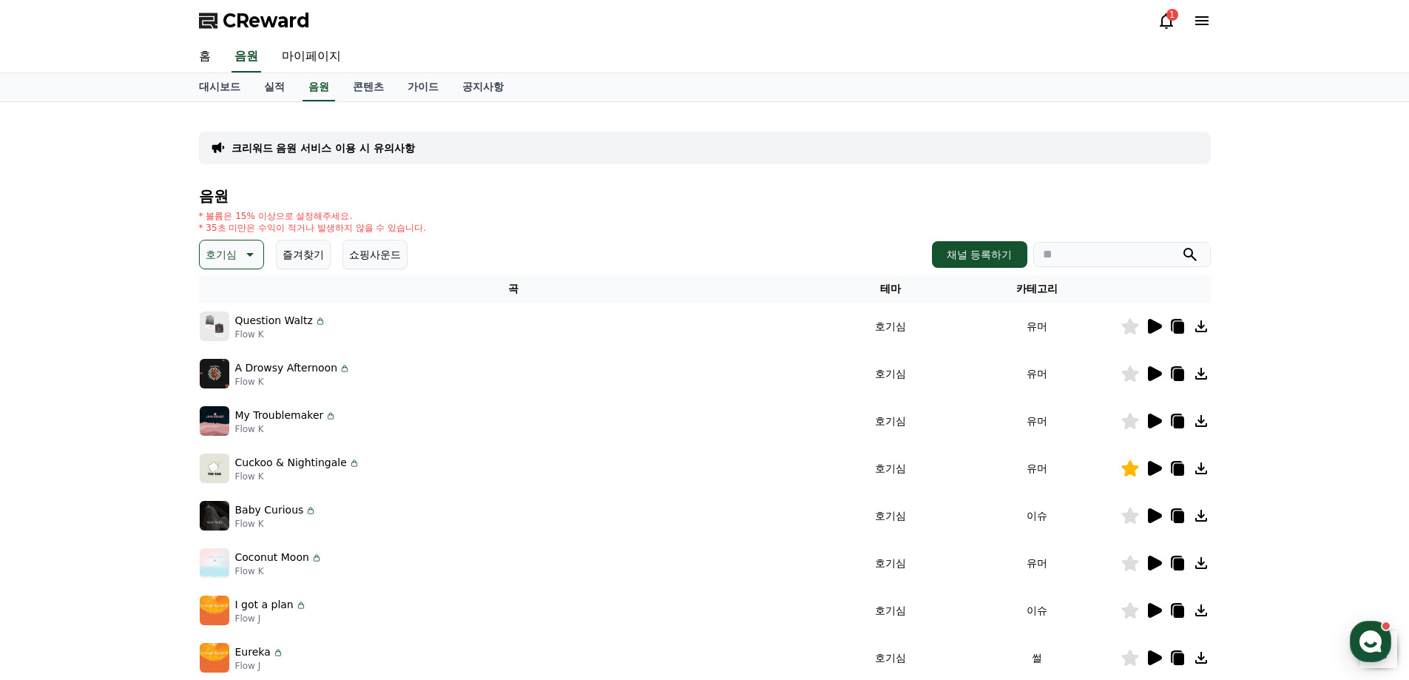
click at [227, 243] on button "호기심" at bounding box center [231, 255] width 65 height 30
click at [224, 405] on button "코믹한" at bounding box center [222, 415] width 43 height 33
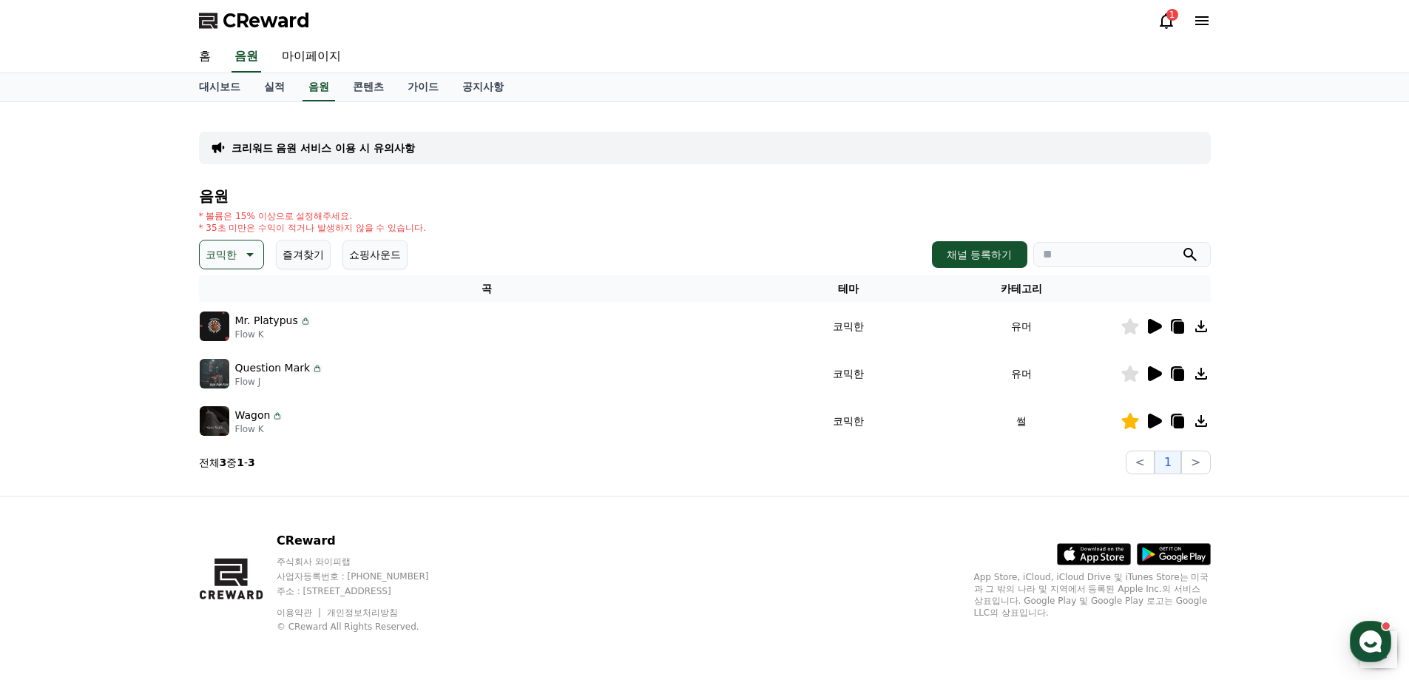
click at [1150, 371] on icon at bounding box center [1155, 373] width 14 height 15
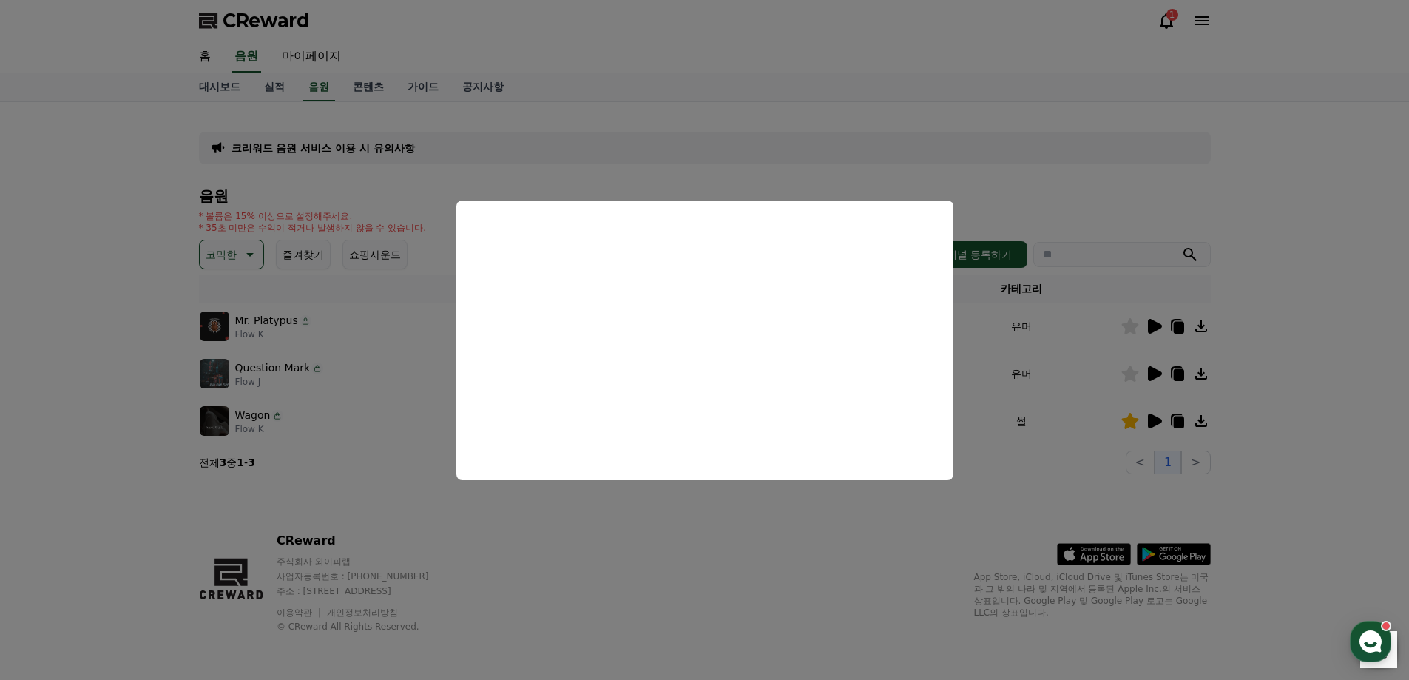
click at [736, 515] on button "close modal" at bounding box center [704, 340] width 1409 height 680
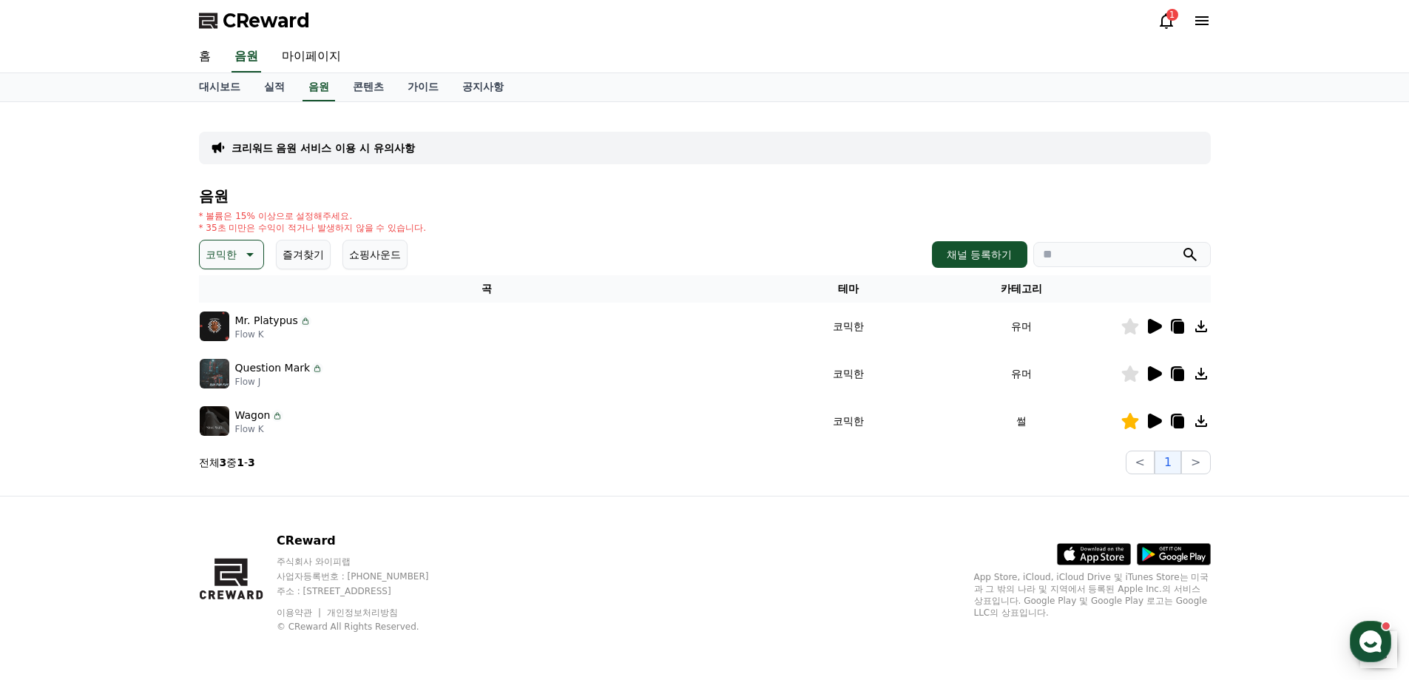
click at [1151, 333] on icon at bounding box center [1154, 326] width 18 height 18
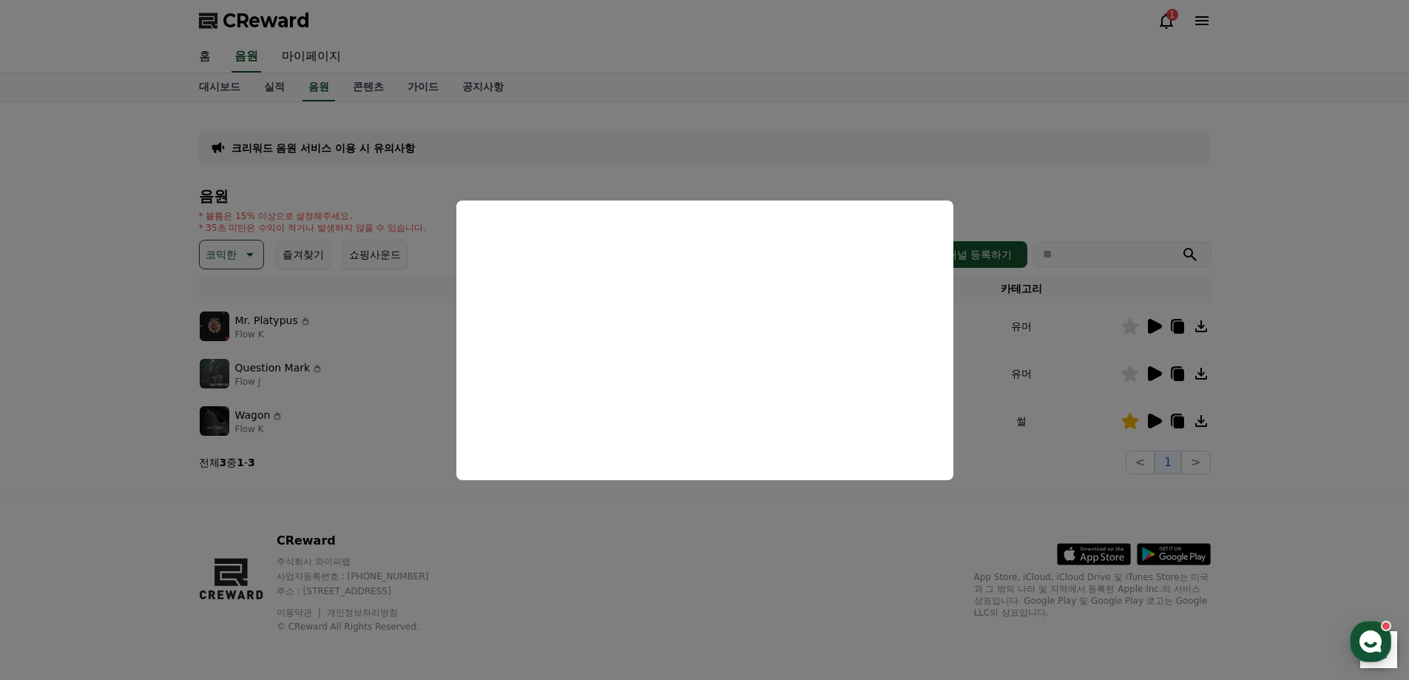
click at [101, 301] on button "close modal" at bounding box center [704, 340] width 1409 height 680
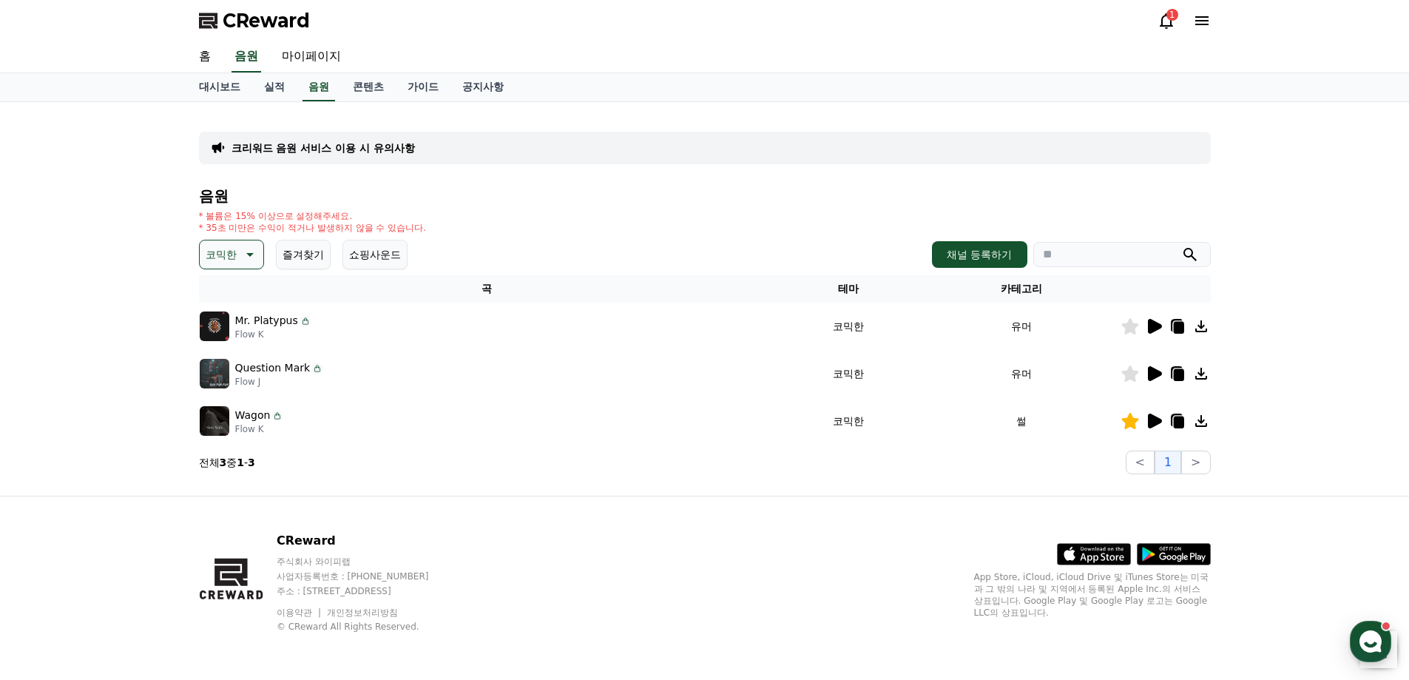
click at [1181, 325] on icon at bounding box center [1178, 328] width 10 height 12
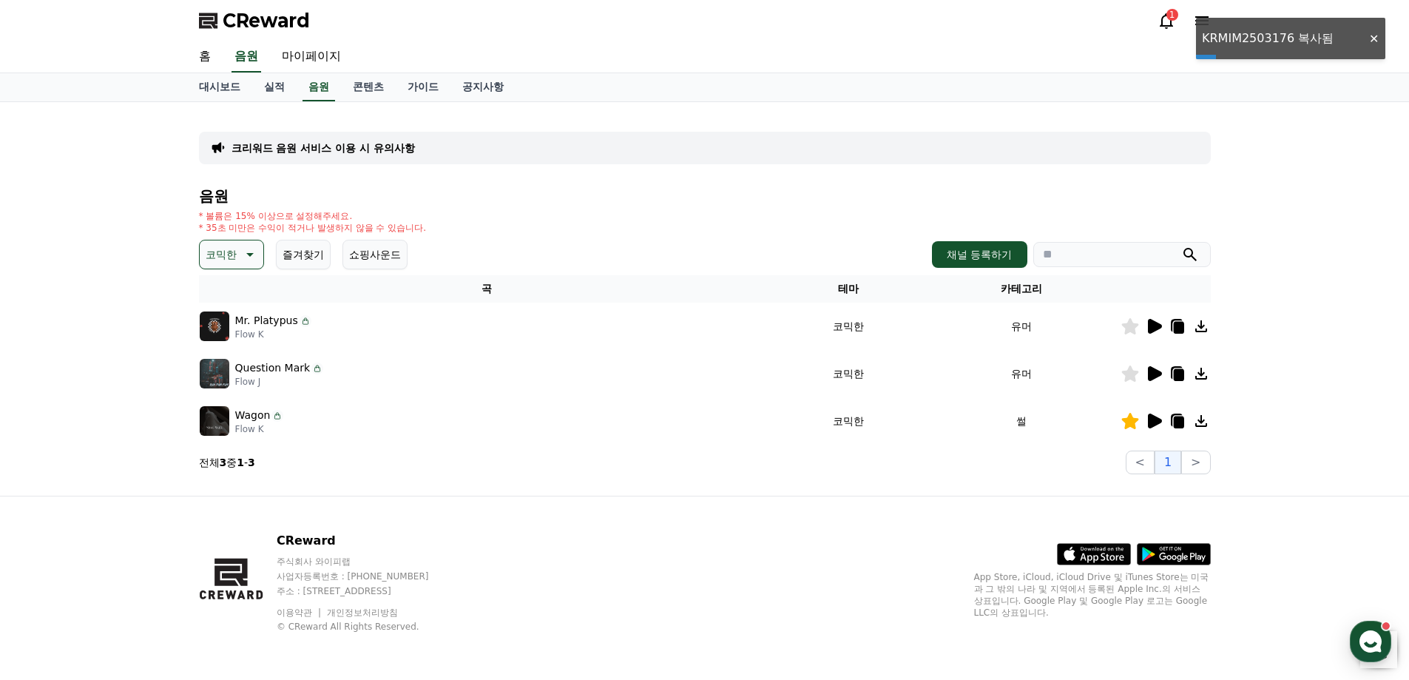
click at [1151, 417] on icon at bounding box center [1155, 421] width 14 height 15
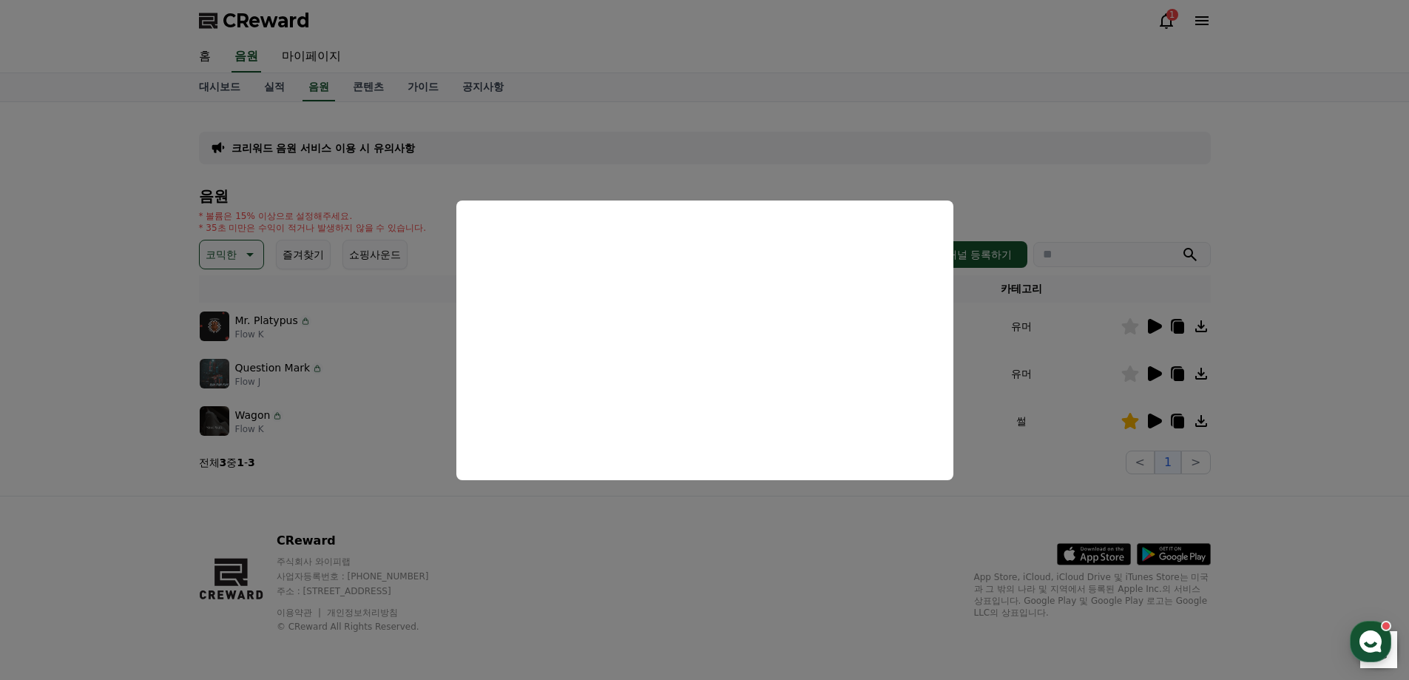
click at [62, 374] on button "close modal" at bounding box center [704, 340] width 1409 height 680
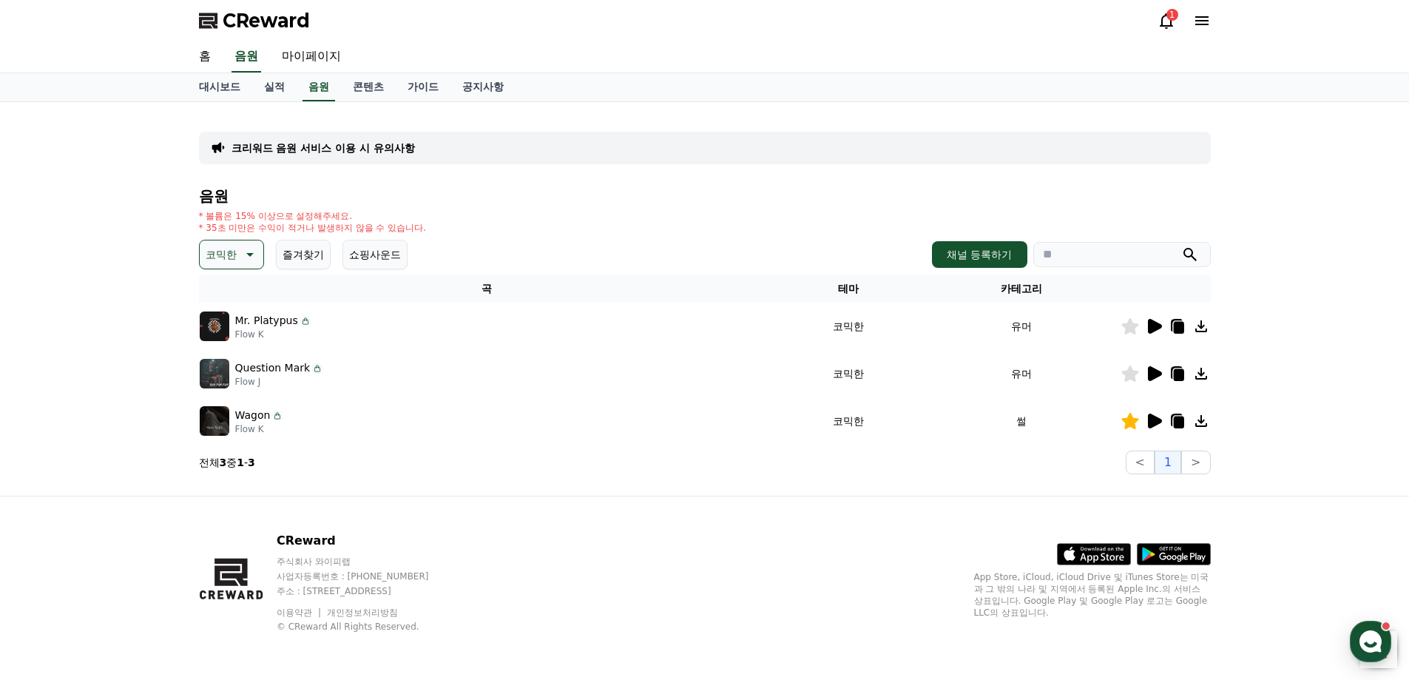
click at [216, 243] on button "코믹한" at bounding box center [231, 255] width 65 height 30
click at [223, 295] on button "밝은" at bounding box center [217, 299] width 33 height 33
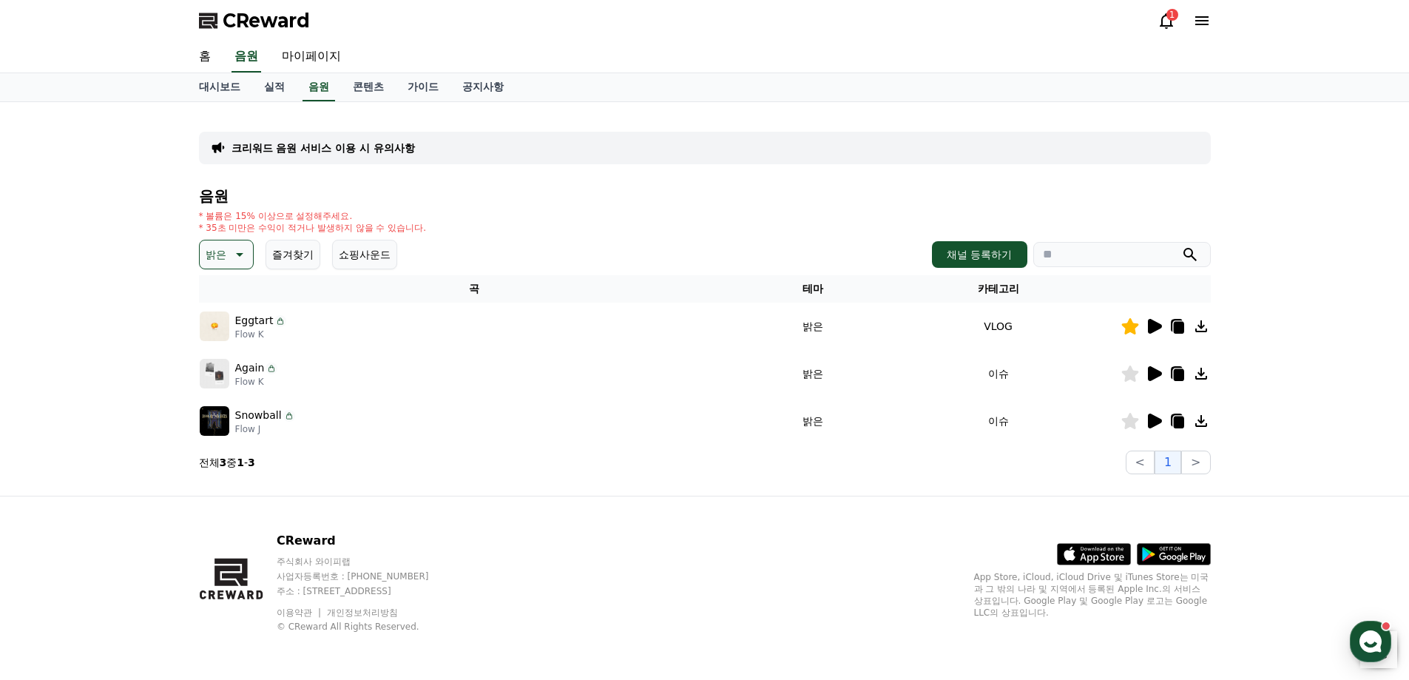
click at [1159, 366] on icon at bounding box center [1154, 374] width 18 height 18
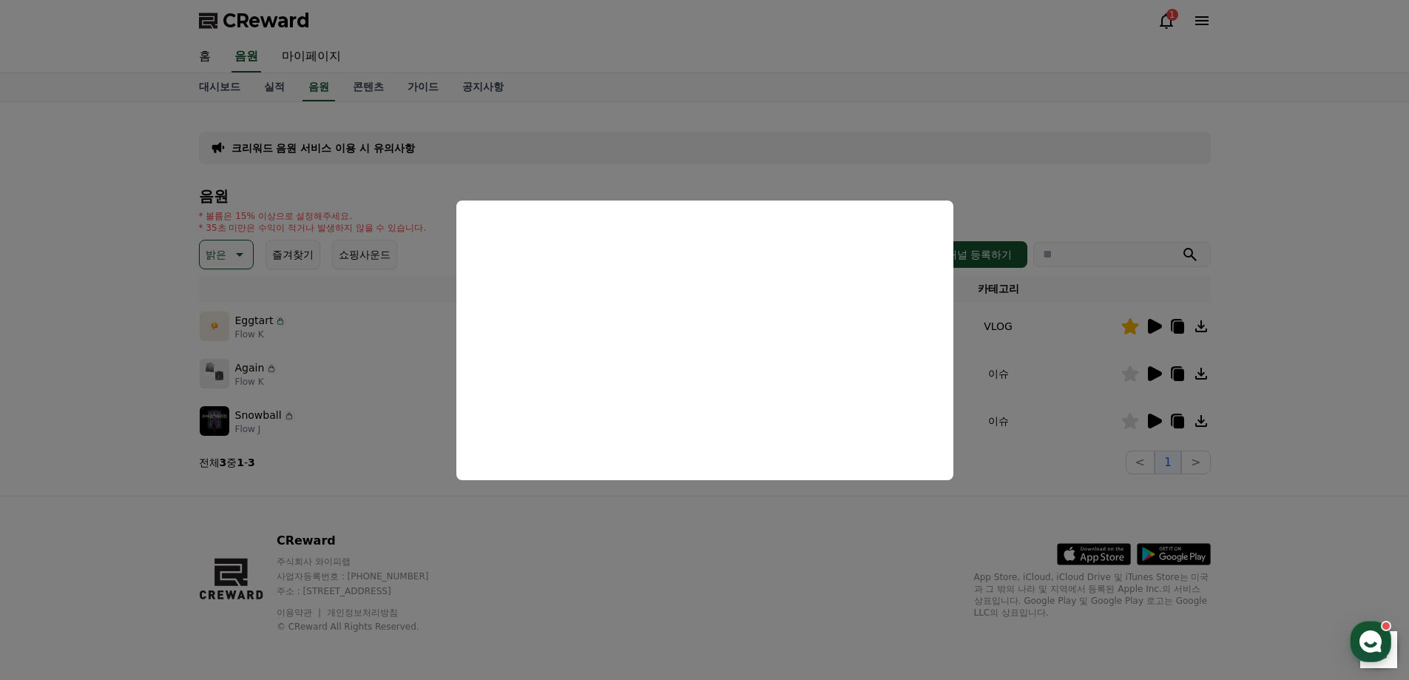
click at [129, 334] on button "close modal" at bounding box center [704, 340] width 1409 height 680
